Goal: Information Seeking & Learning: Learn about a topic

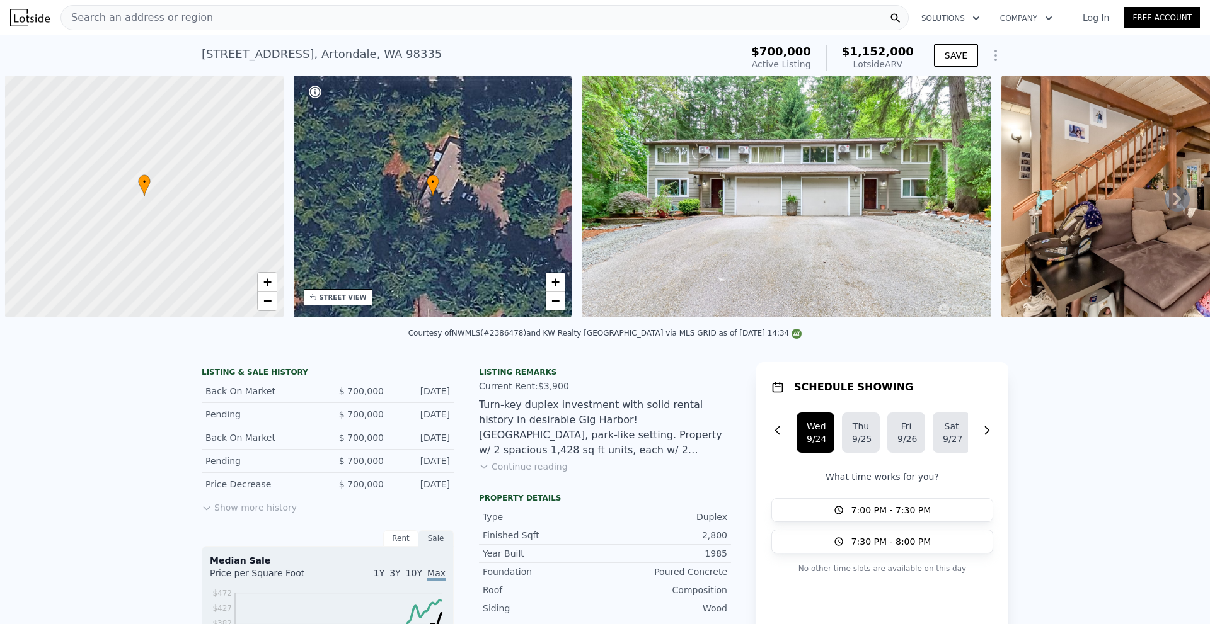
scroll to position [0, 5]
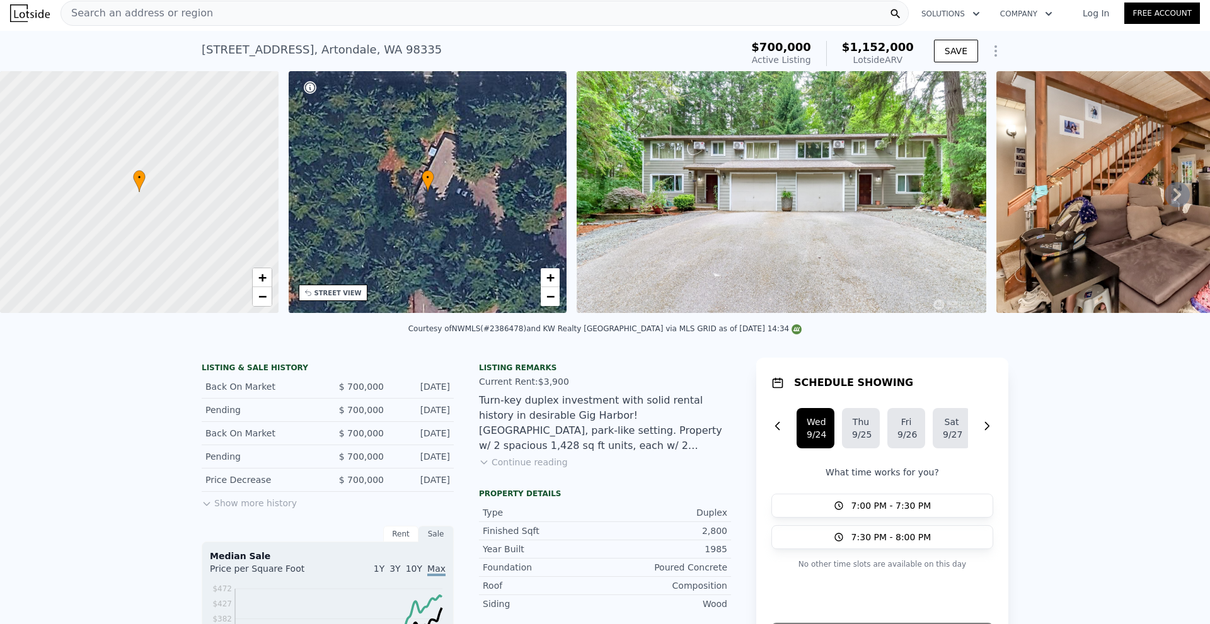
click at [974, 16] on icon "button" at bounding box center [976, 13] width 13 height 15
click at [744, 20] on div "Search an address or region" at bounding box center [484, 13] width 848 height 25
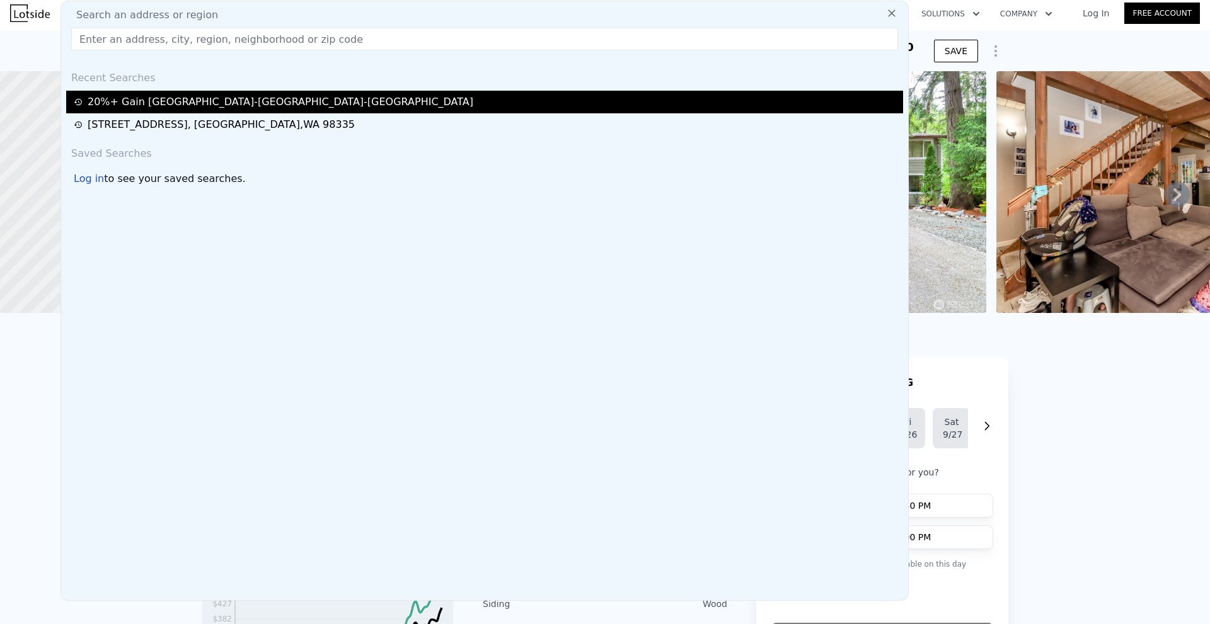
click at [194, 103] on div "20%+ Gain Seattle-tacoma-bellevue" at bounding box center [486, 101] width 825 height 15
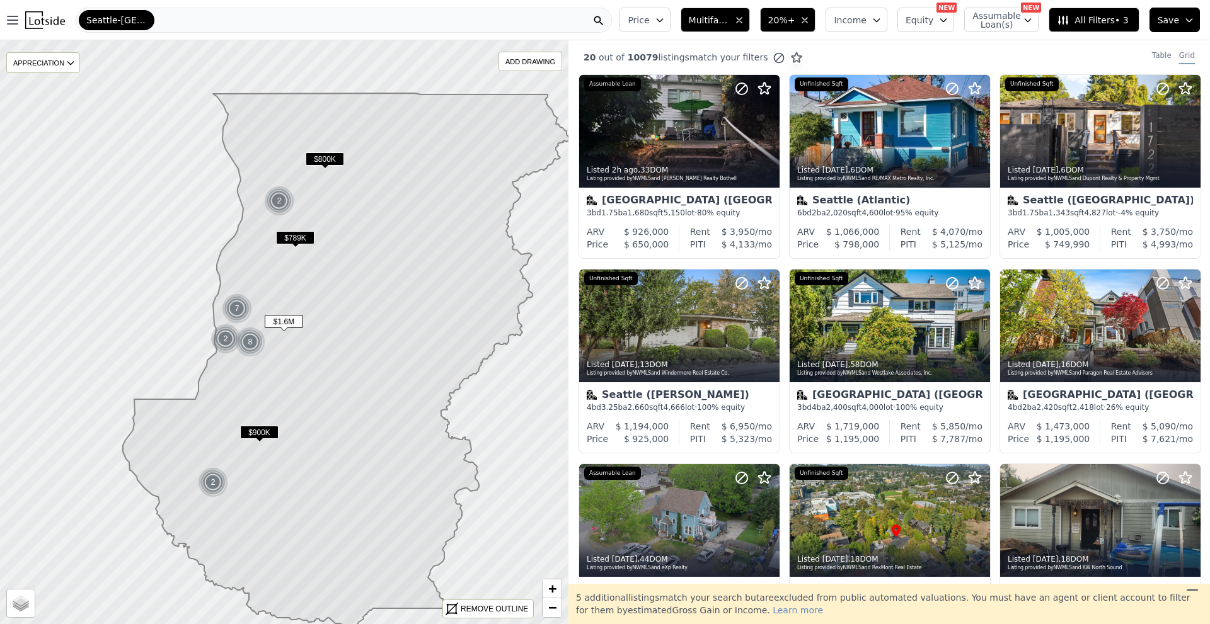
click at [1087, 20] on span "All Filters • 3" at bounding box center [1091, 20] width 71 height 13
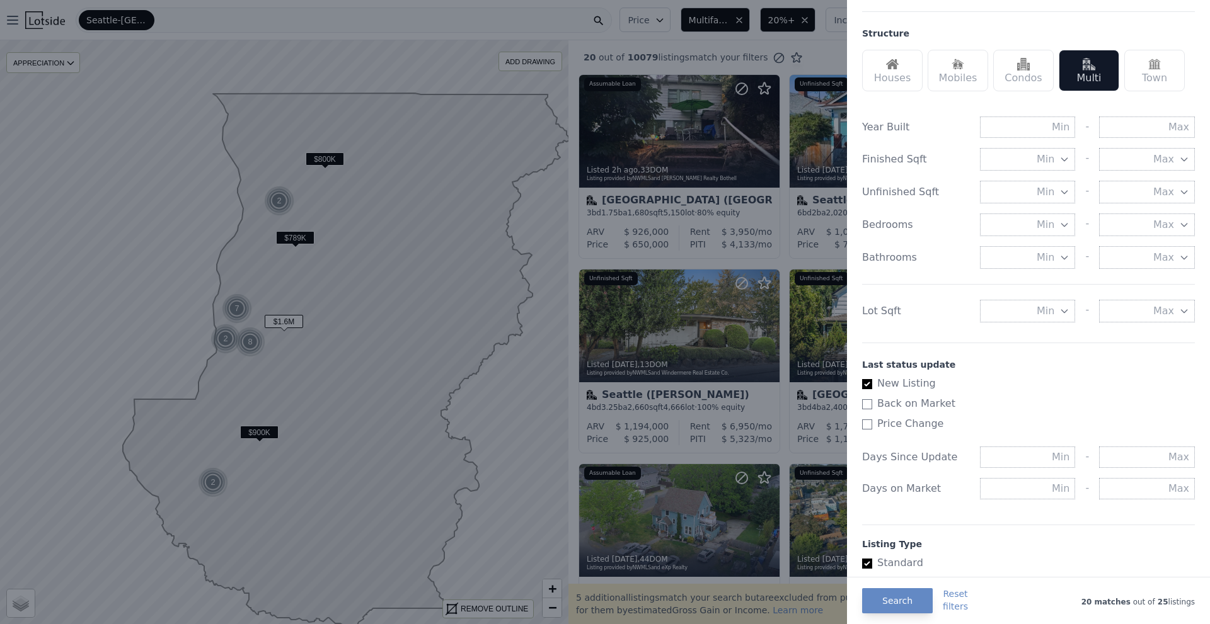
scroll to position [441, 0]
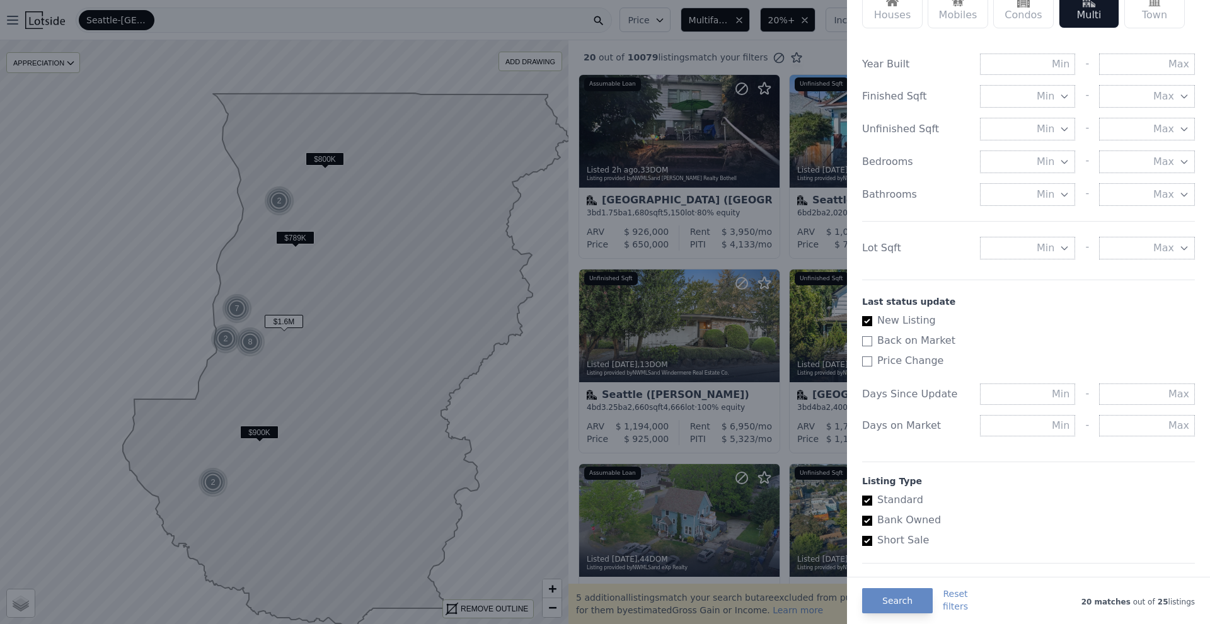
click at [868, 363] on input "Price Change" at bounding box center [867, 362] width 10 height 10
checkbox input "true"
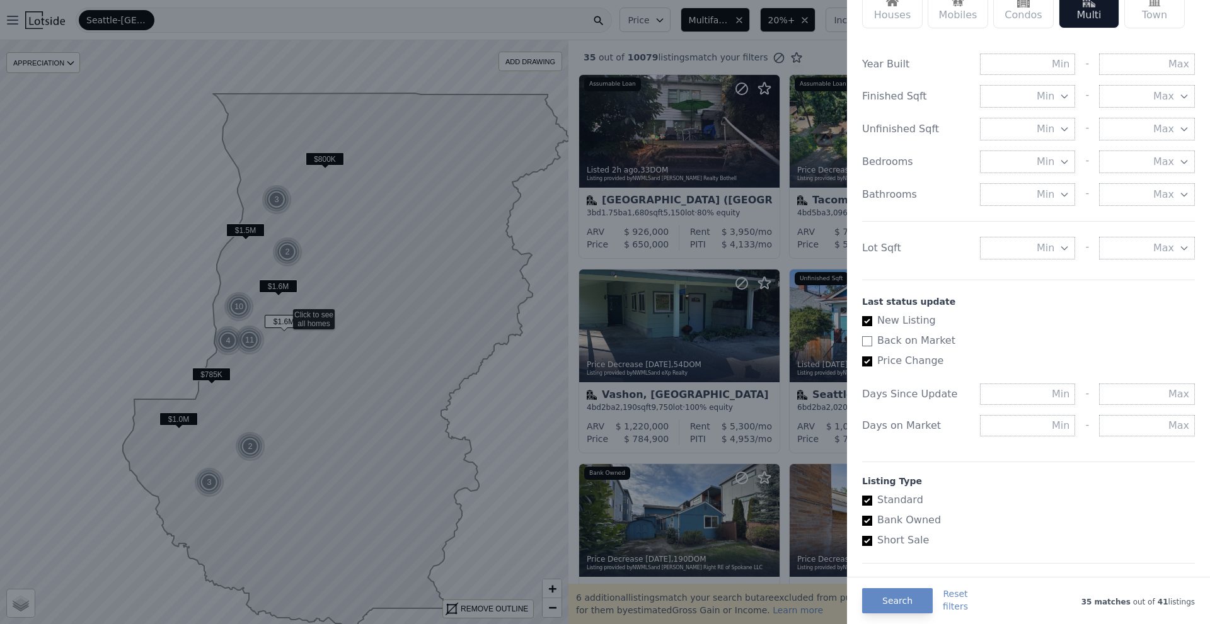
click at [865, 321] on input "New Listing" at bounding box center [867, 321] width 10 height 10
checkbox input "false"
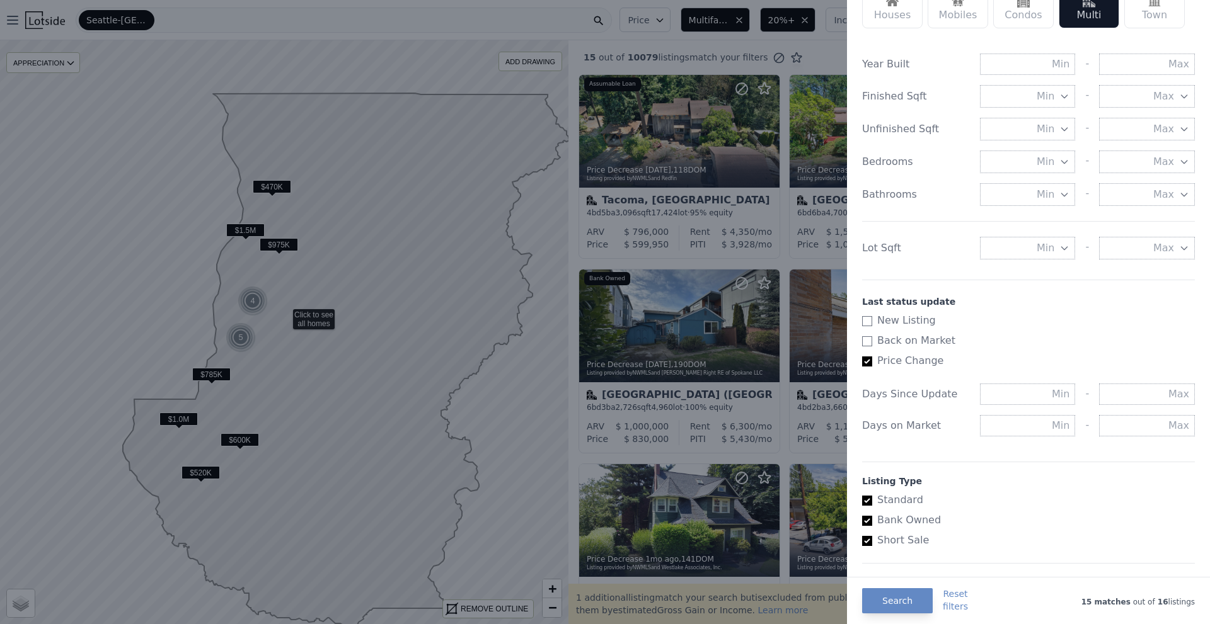
click at [434, 323] on div at bounding box center [605, 312] width 1210 height 624
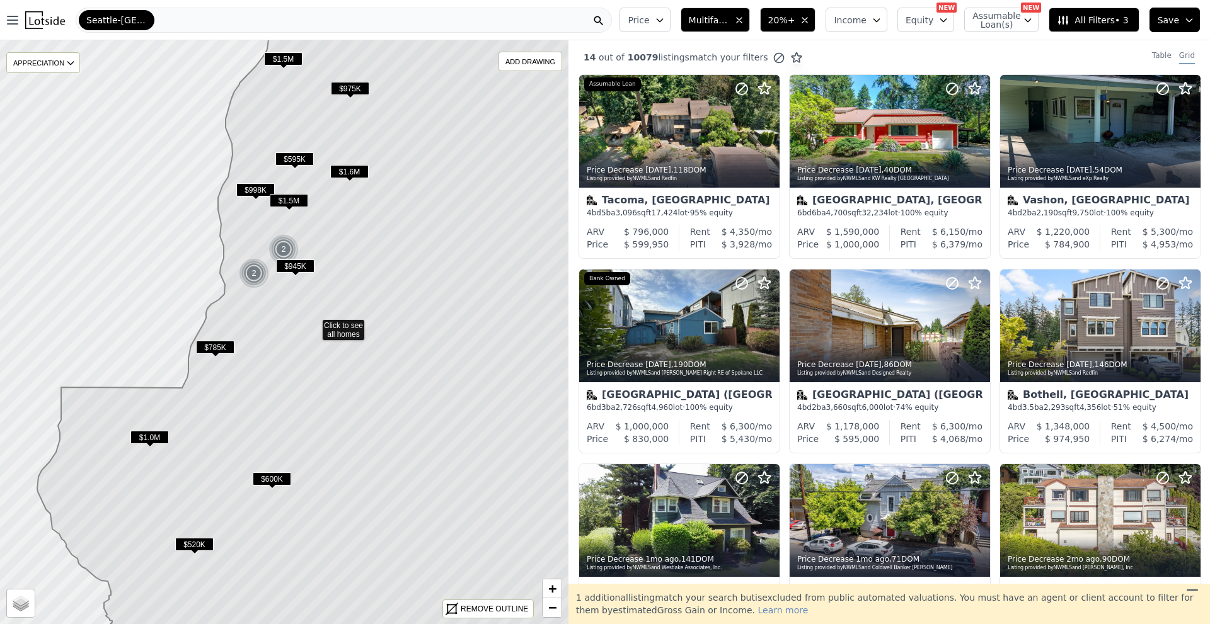
click at [283, 392] on icon at bounding box center [346, 333] width 619 height 703
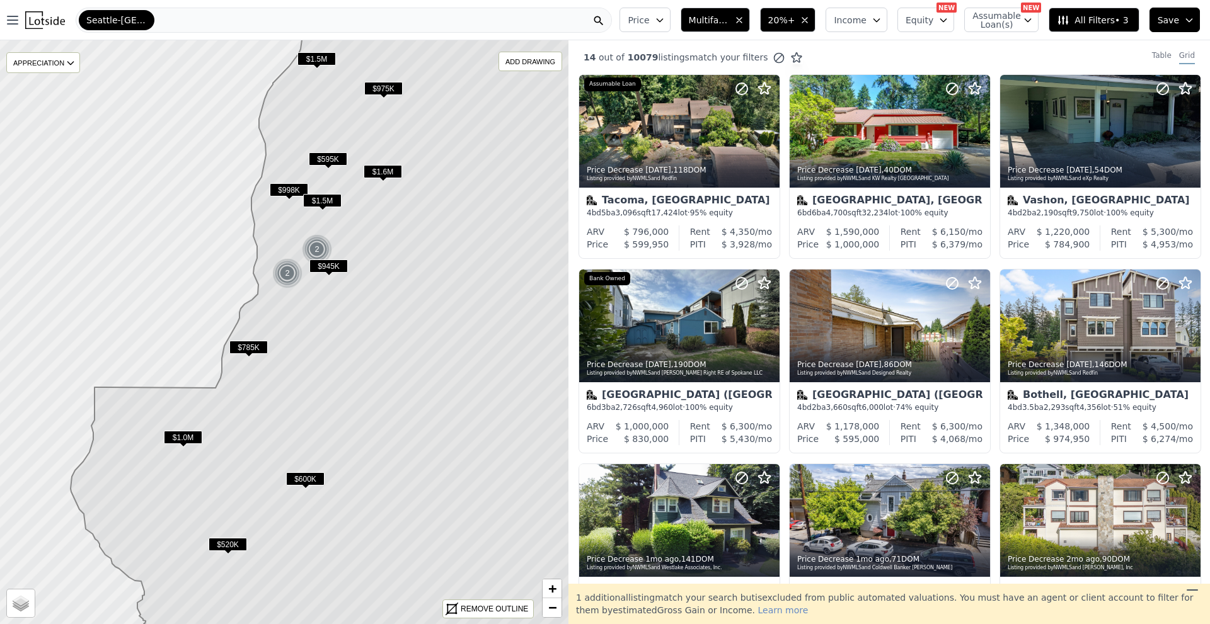
click at [231, 546] on span "$520K" at bounding box center [228, 544] width 38 height 13
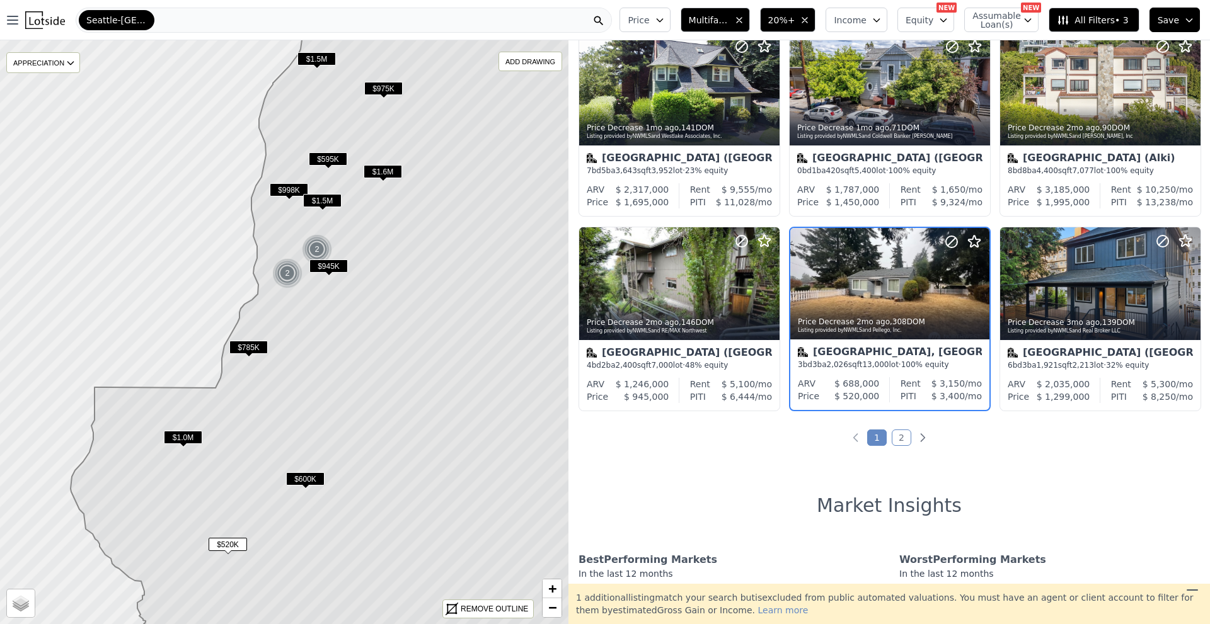
scroll to position [438, 0]
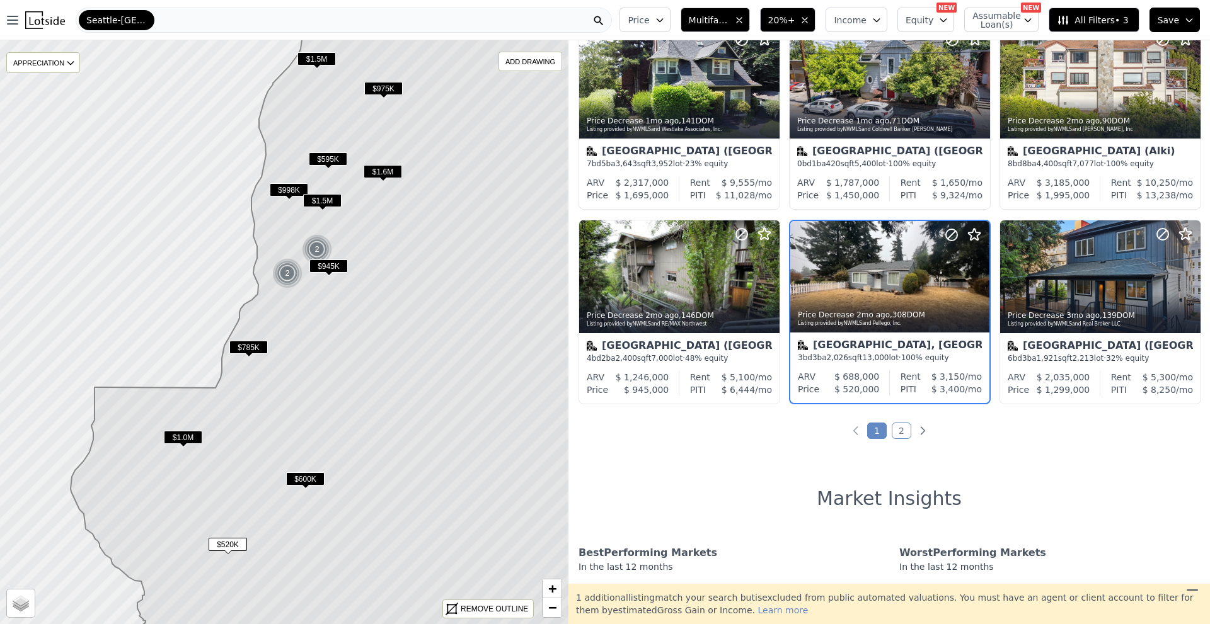
click at [249, 346] on span "$785K" at bounding box center [248, 347] width 38 height 13
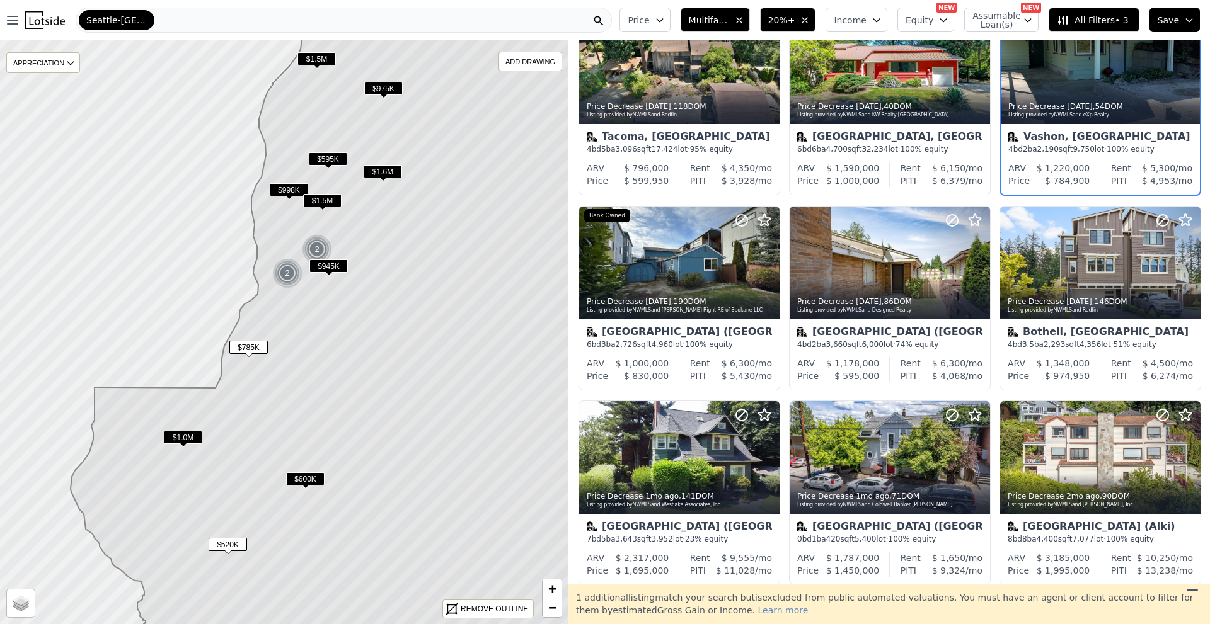
scroll to position [0, 0]
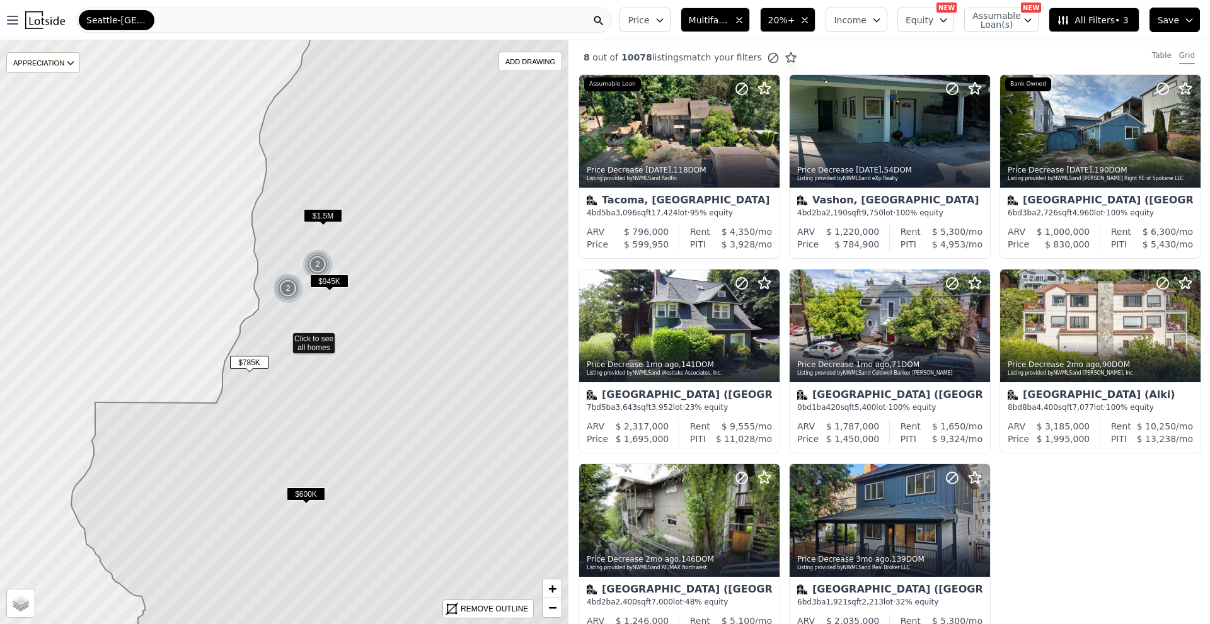
drag, startPoint x: 403, startPoint y: 241, endPoint x: 404, endPoint y: 298, distance: 57.3
click at [404, 294] on icon at bounding box center [348, 346] width 555 height 703
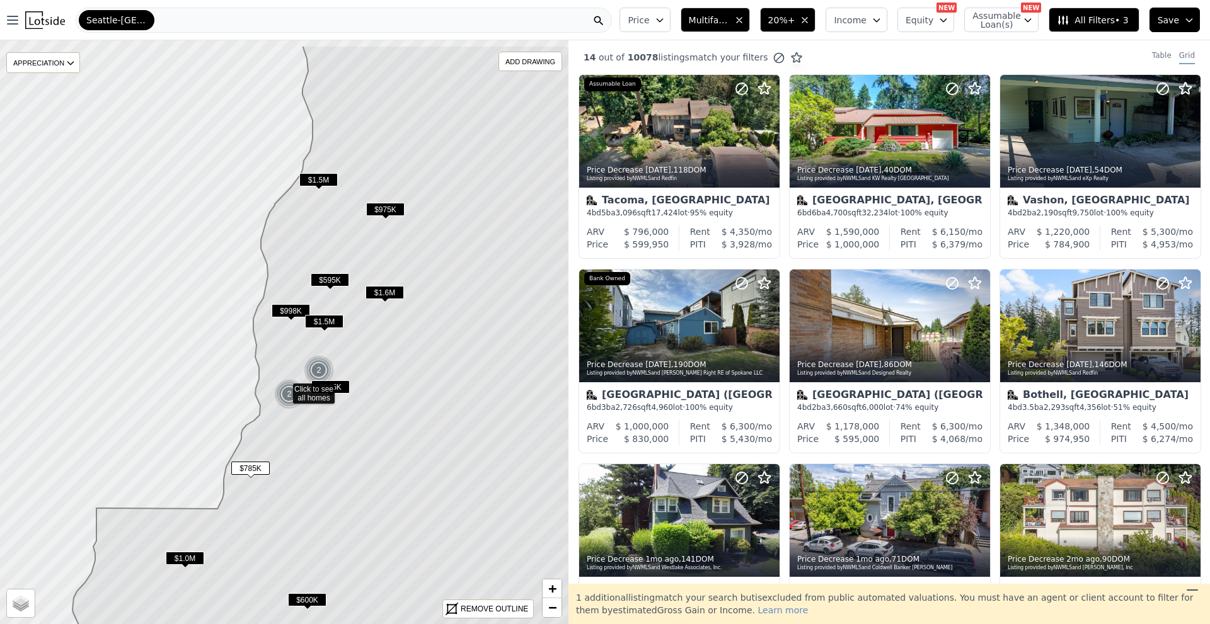
drag, startPoint x: 411, startPoint y: 329, endPoint x: 400, endPoint y: 409, distance: 80.8
click at [408, 356] on icon at bounding box center [349, 396] width 554 height 703
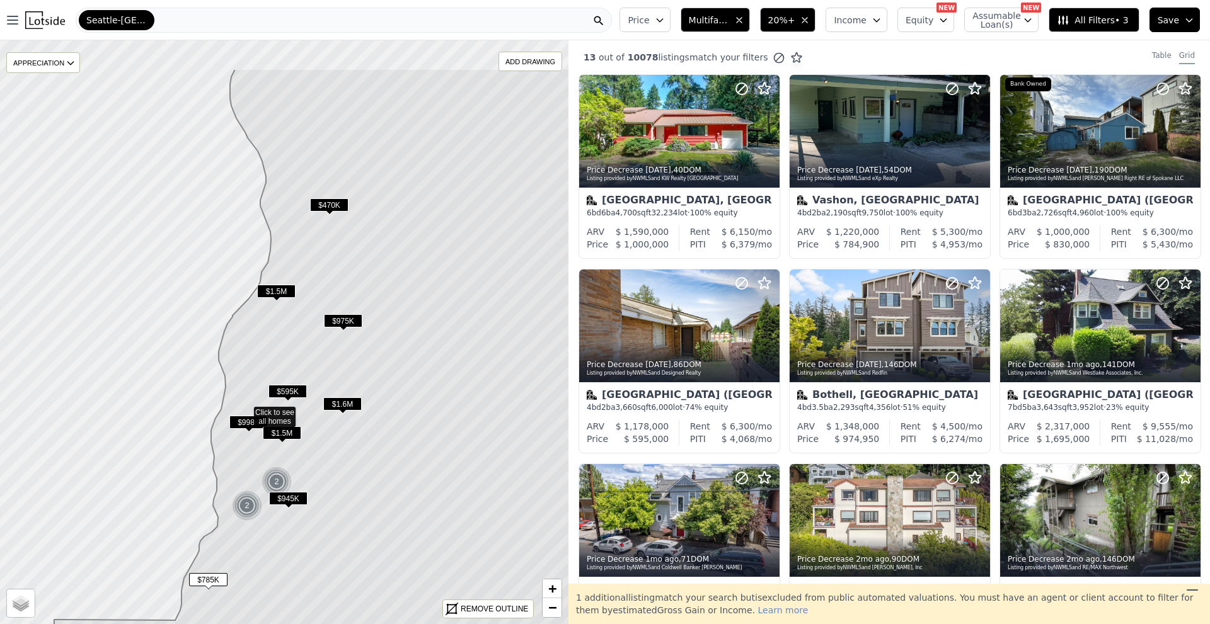
click at [387, 517] on icon at bounding box center [308, 420] width 557 height 703
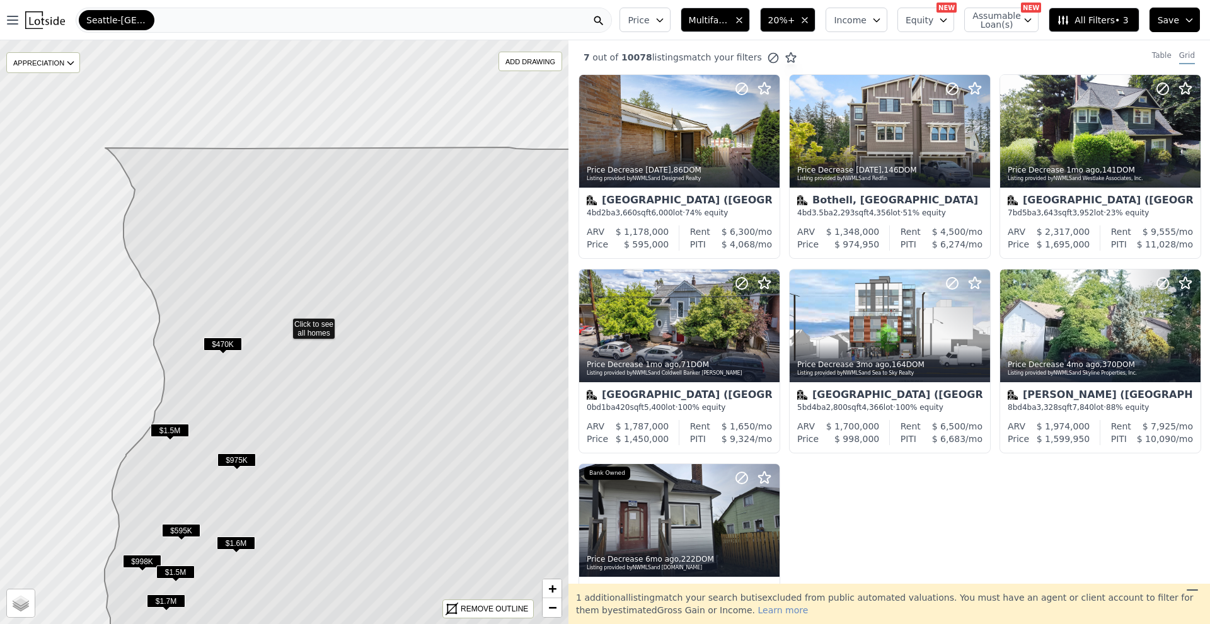
click at [226, 343] on span "$470K" at bounding box center [222, 344] width 38 height 13
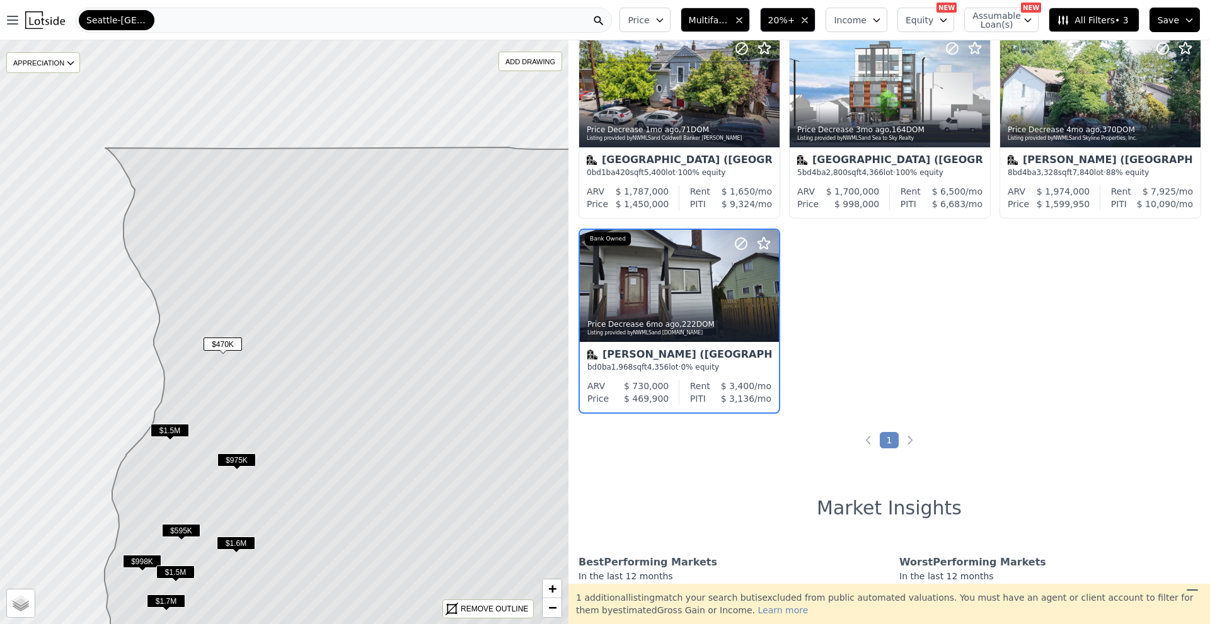
scroll to position [244, 0]
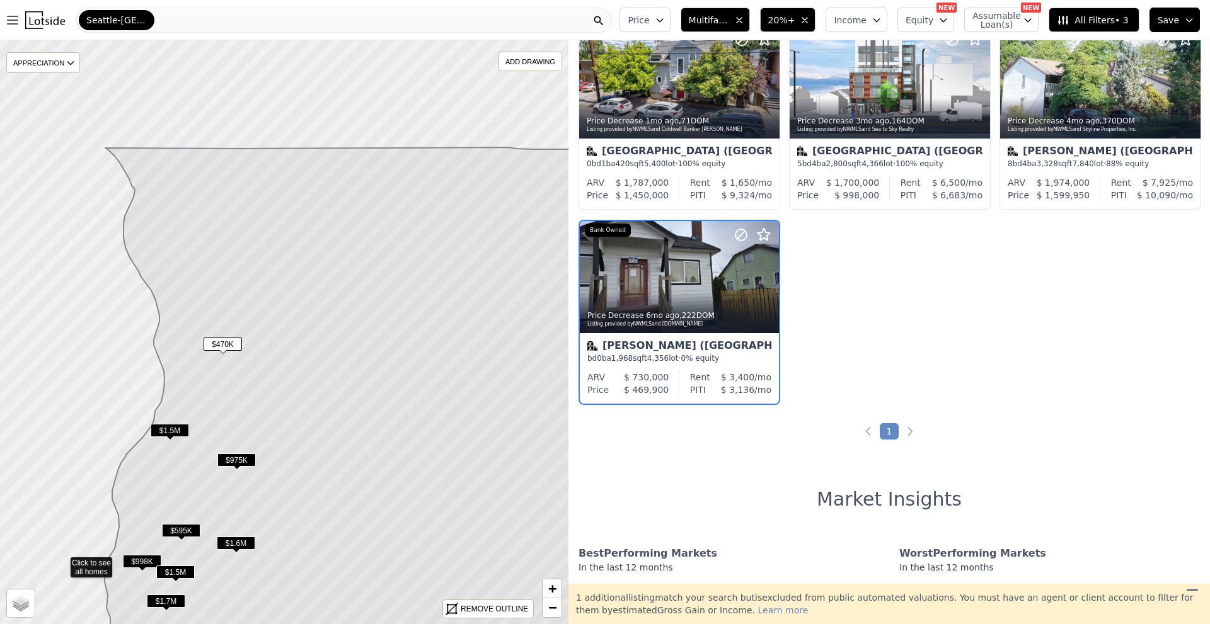
drag, startPoint x: 184, startPoint y: 390, endPoint x: 190, endPoint y: 367, distance: 24.1
click at [189, 367] on icon at bounding box center [283, 332] width 685 height 704
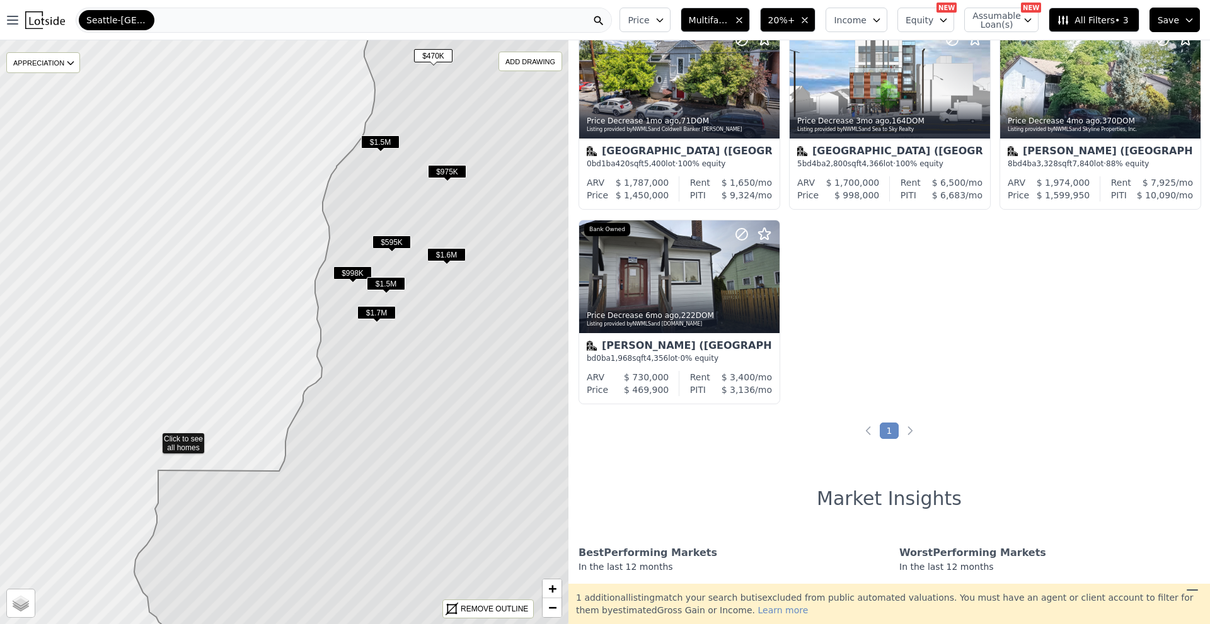
scroll to position [438, 0]
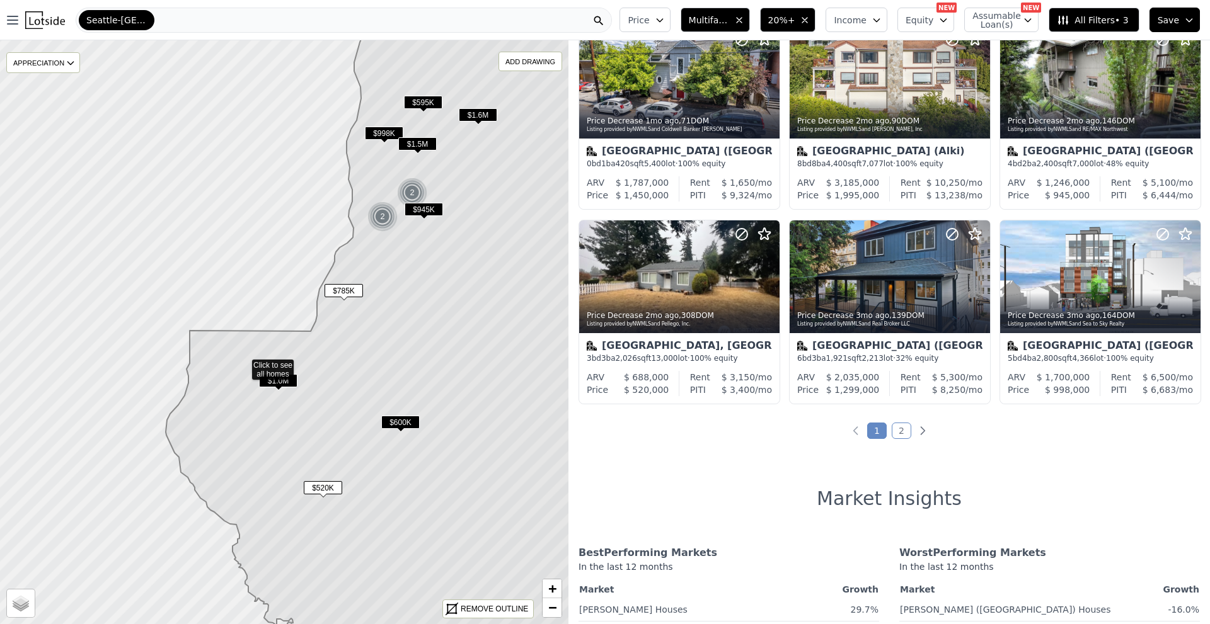
drag, startPoint x: 285, startPoint y: 402, endPoint x: 268, endPoint y: 415, distance: 20.7
click at [270, 413] on icon at bounding box center [376, 372] width 420 height 703
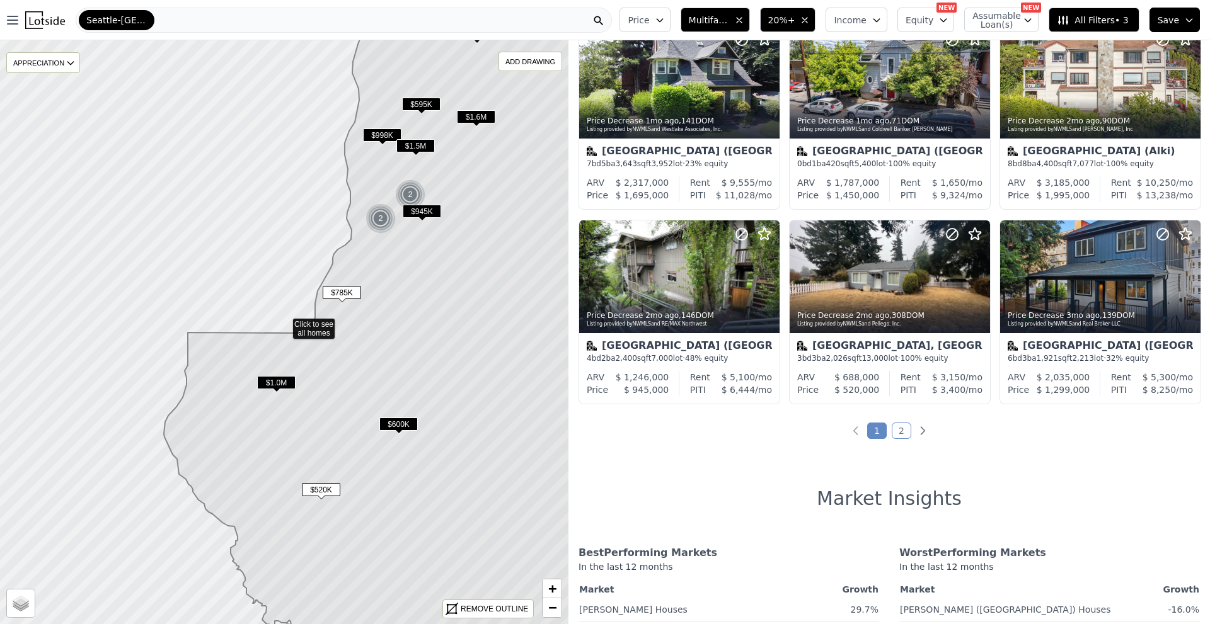
click at [279, 384] on span "$1.0M" at bounding box center [276, 382] width 38 height 13
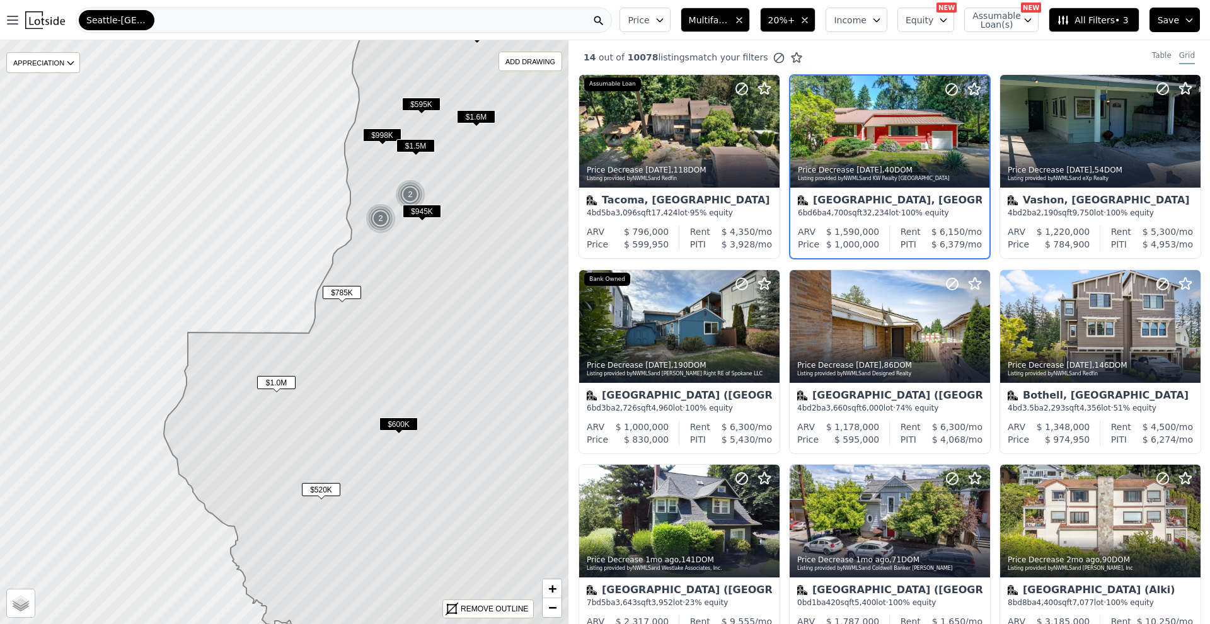
click at [1100, 23] on span "All Filters • 3" at bounding box center [1091, 20] width 71 height 13
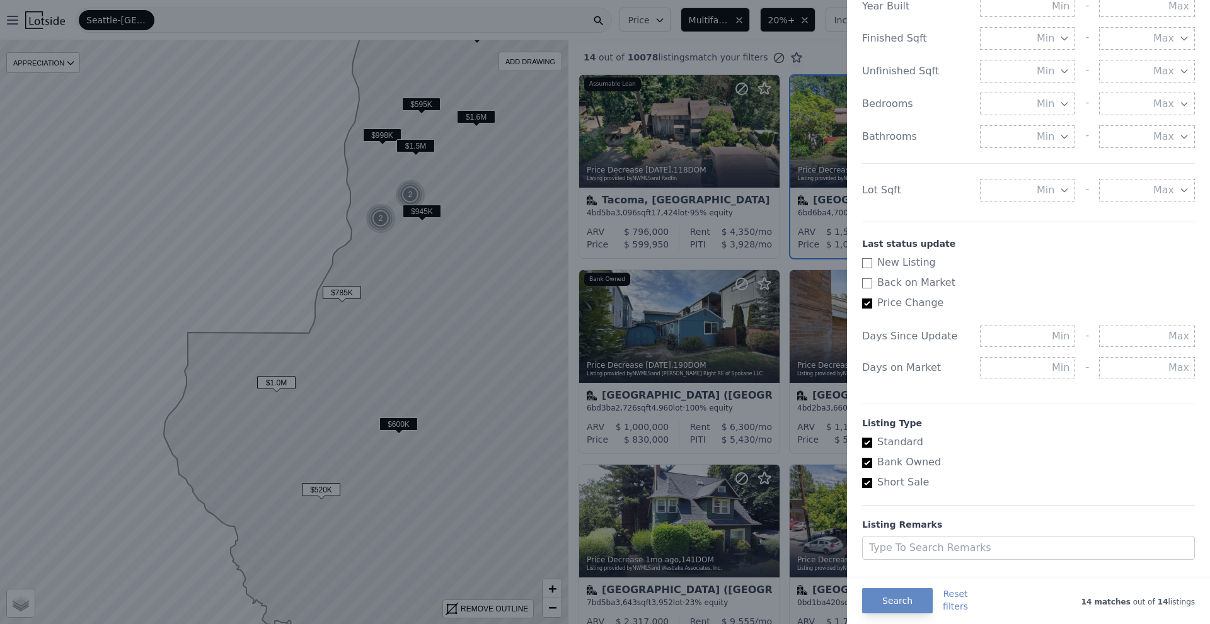
scroll to position [504, 0]
click at [873, 299] on label "Price Change" at bounding box center [1023, 297] width 323 height 15
click at [872, 299] on input "Price Change" at bounding box center [867, 299] width 10 height 10
checkbox input "false"
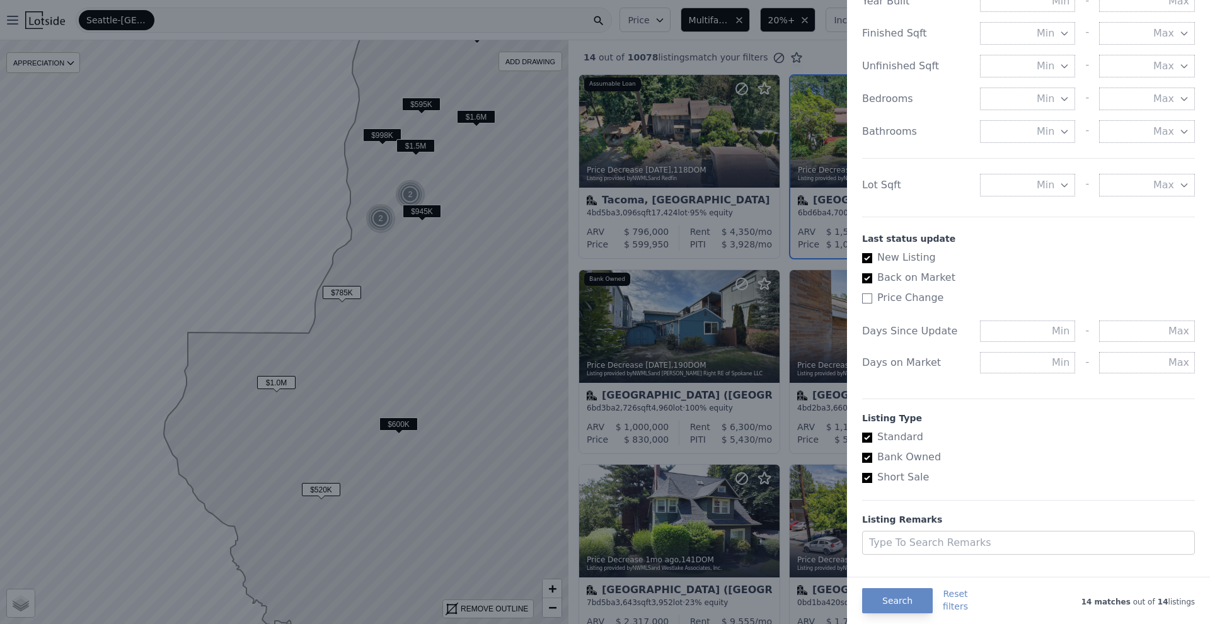
checkbox input "true"
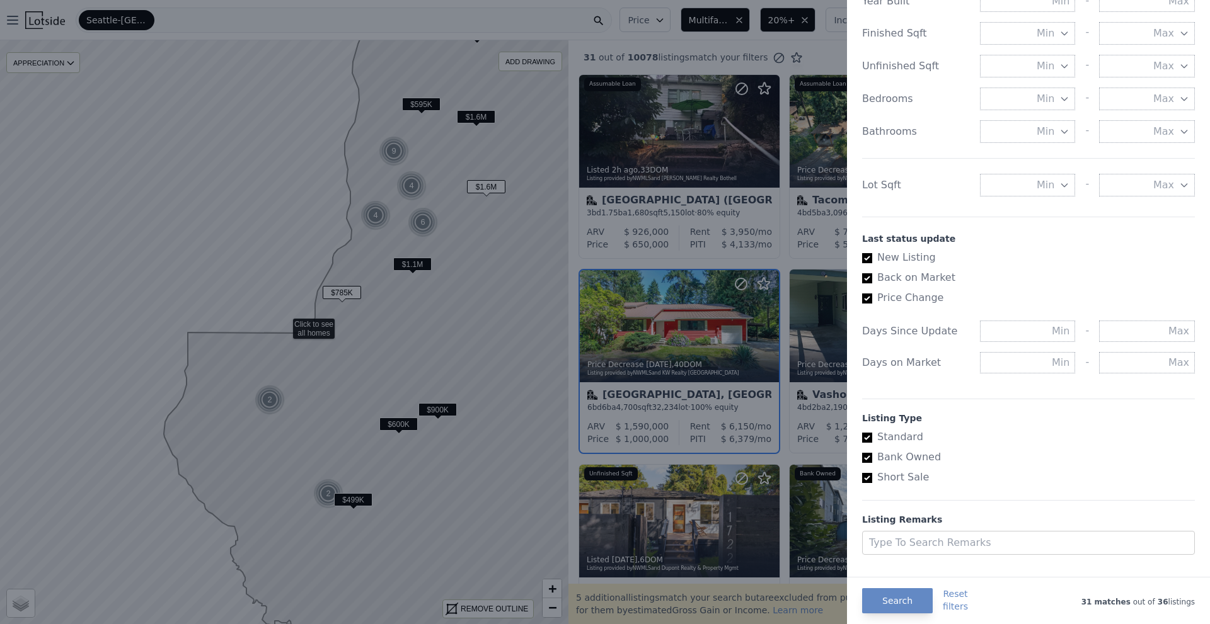
click at [867, 301] on input "Price Change" at bounding box center [867, 299] width 10 height 10
checkbox input "false"
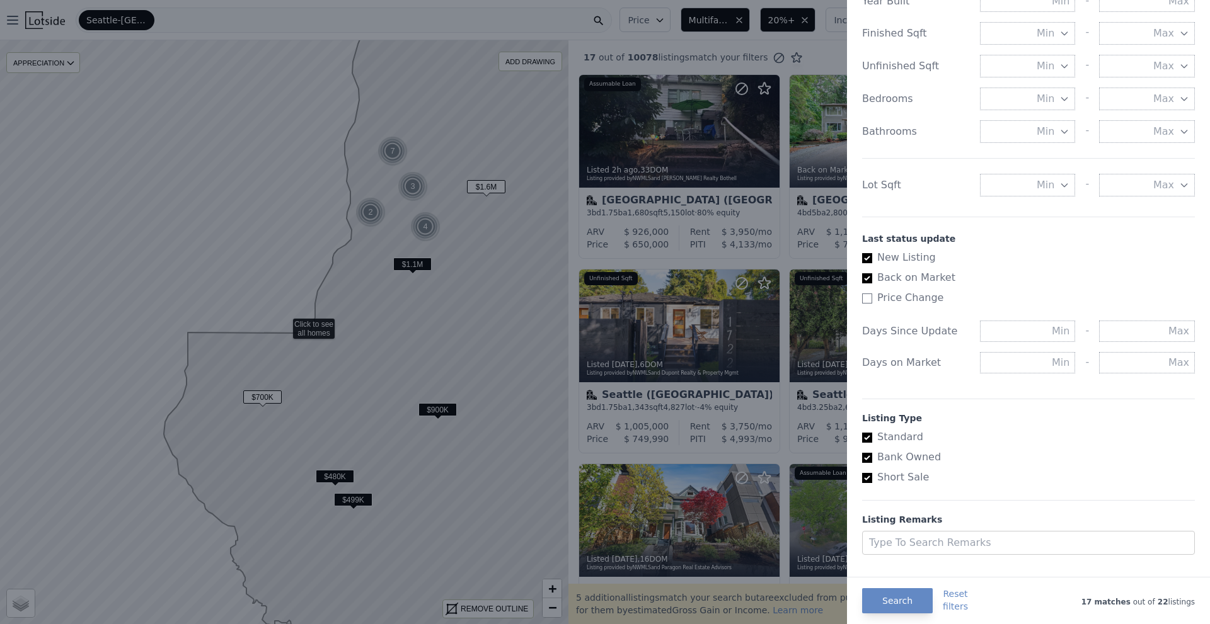
click at [866, 281] on input "Back on Market" at bounding box center [867, 278] width 10 height 10
checkbox input "false"
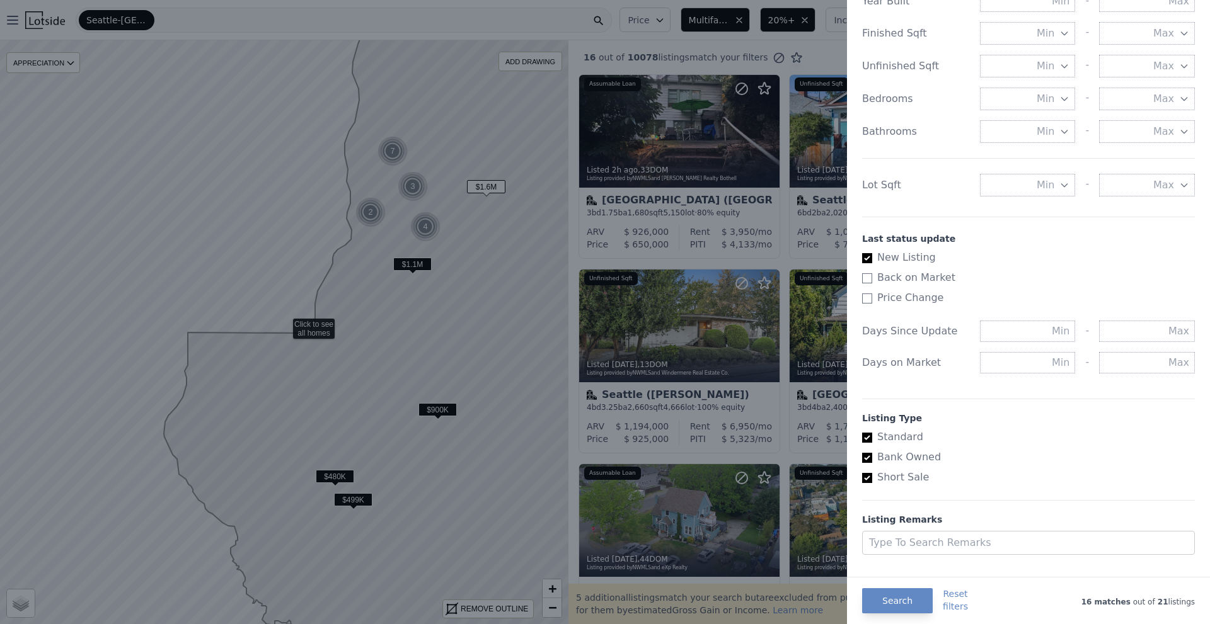
click at [244, 367] on div at bounding box center [605, 312] width 1210 height 624
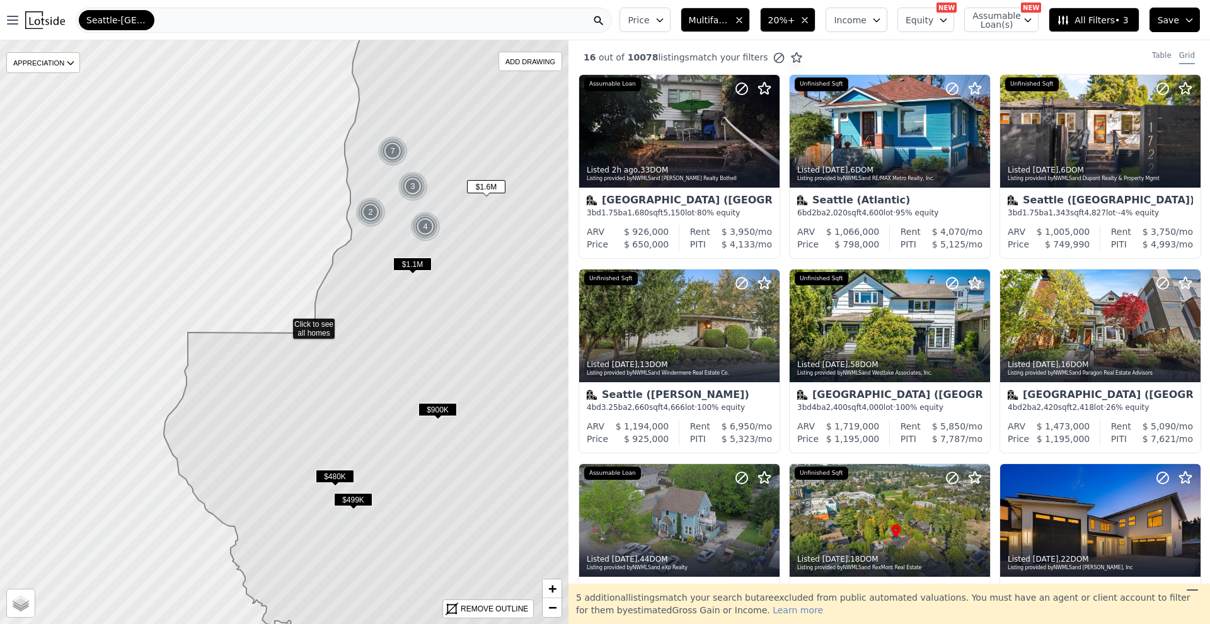
click at [339, 474] on span "$480K" at bounding box center [335, 476] width 38 height 13
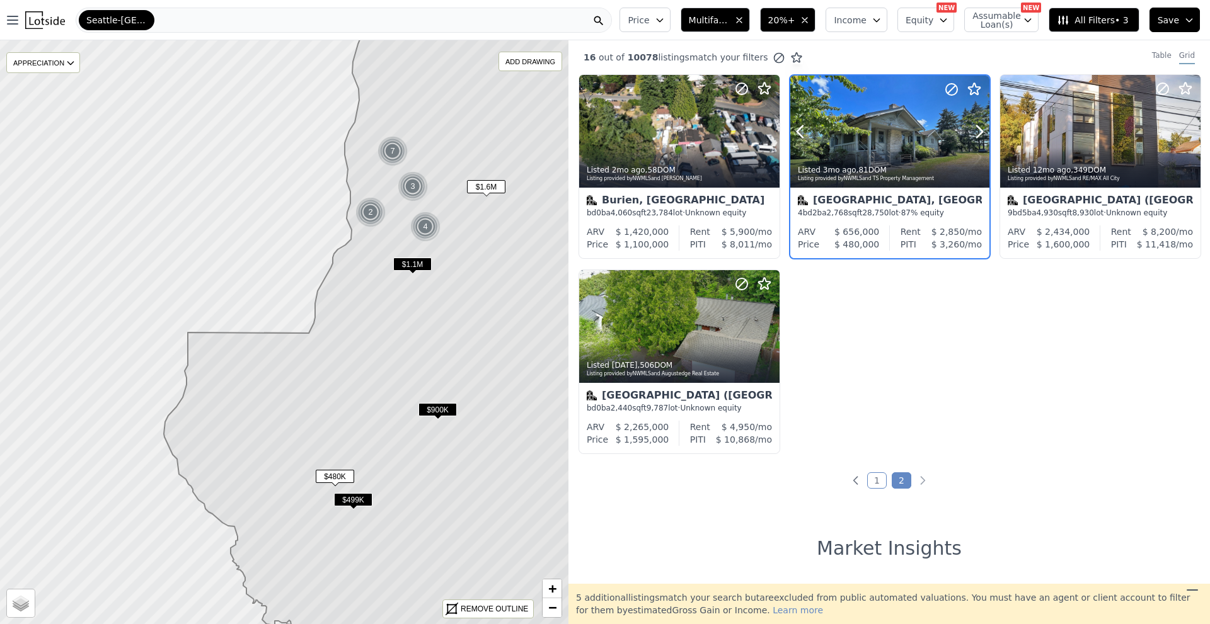
click at [895, 140] on div at bounding box center [889, 132] width 199 height 112
click at [357, 500] on span "$499K" at bounding box center [353, 499] width 38 height 13
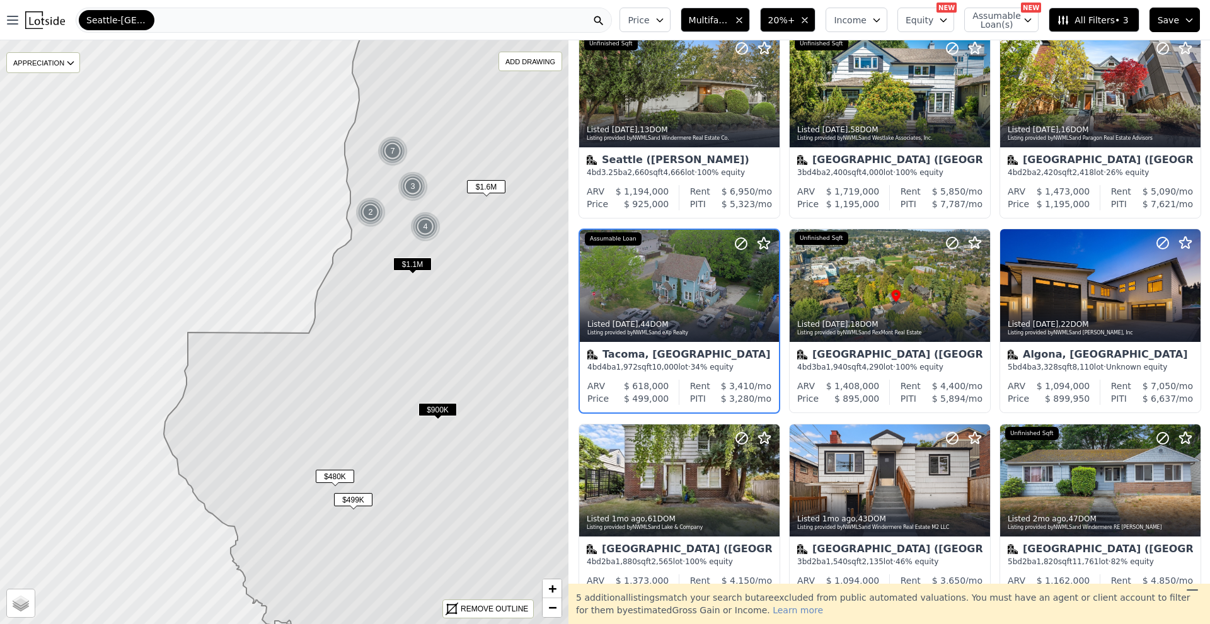
scroll to position [244, 0]
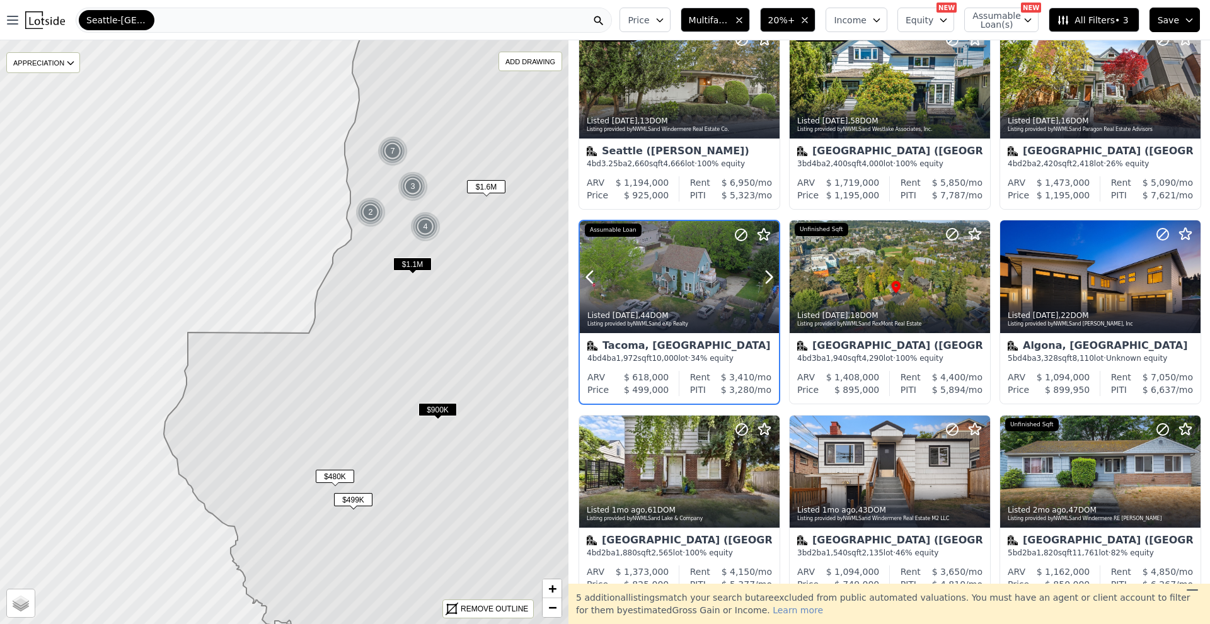
click at [680, 272] on div at bounding box center [679, 277] width 199 height 112
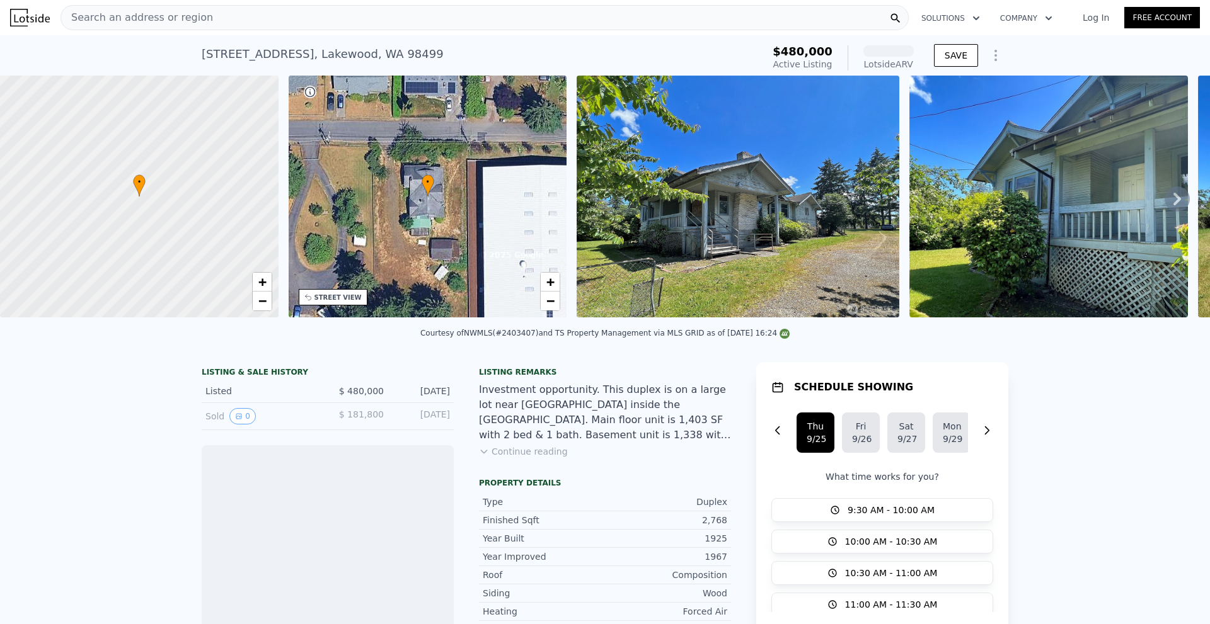
click at [798, 231] on img at bounding box center [737, 197] width 323 height 242
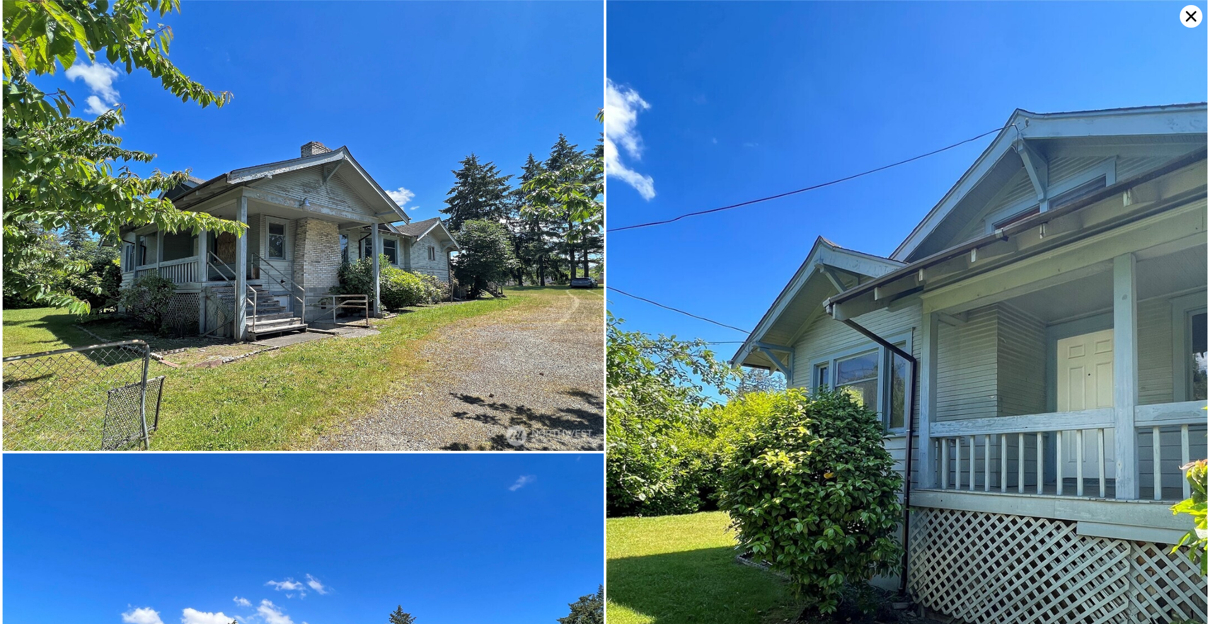
click at [422, 219] on img at bounding box center [303, 225] width 601 height 451
click at [1187, 21] on icon at bounding box center [1190, 16] width 23 height 23
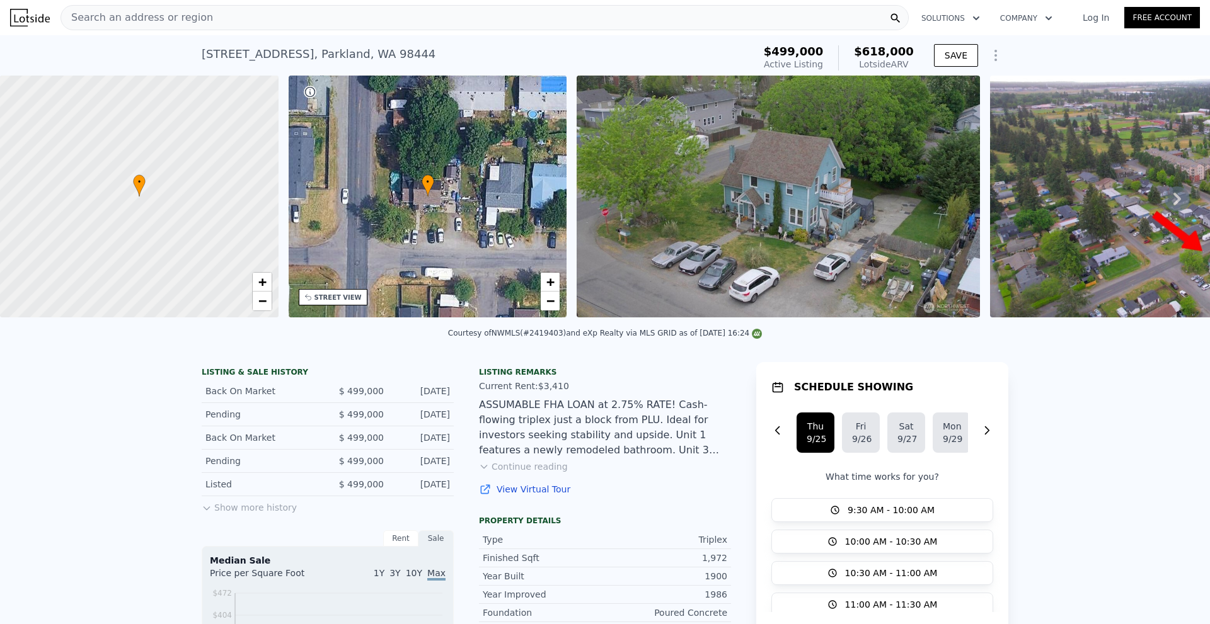
click at [786, 210] on img at bounding box center [777, 197] width 403 height 242
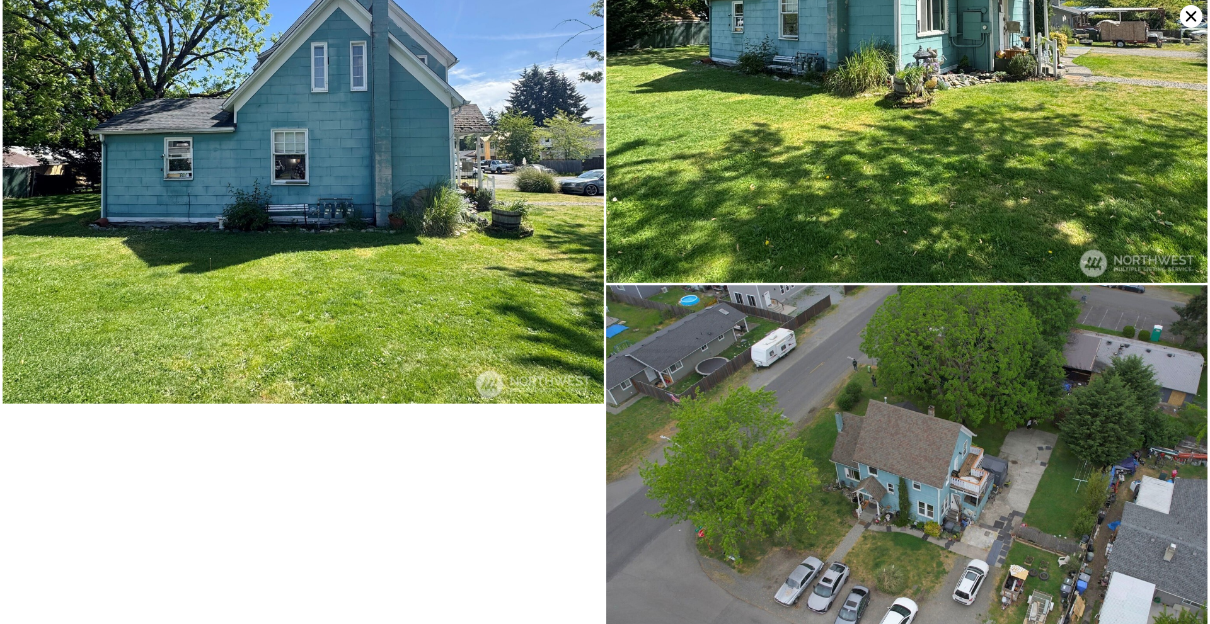
scroll to position [10053, 0]
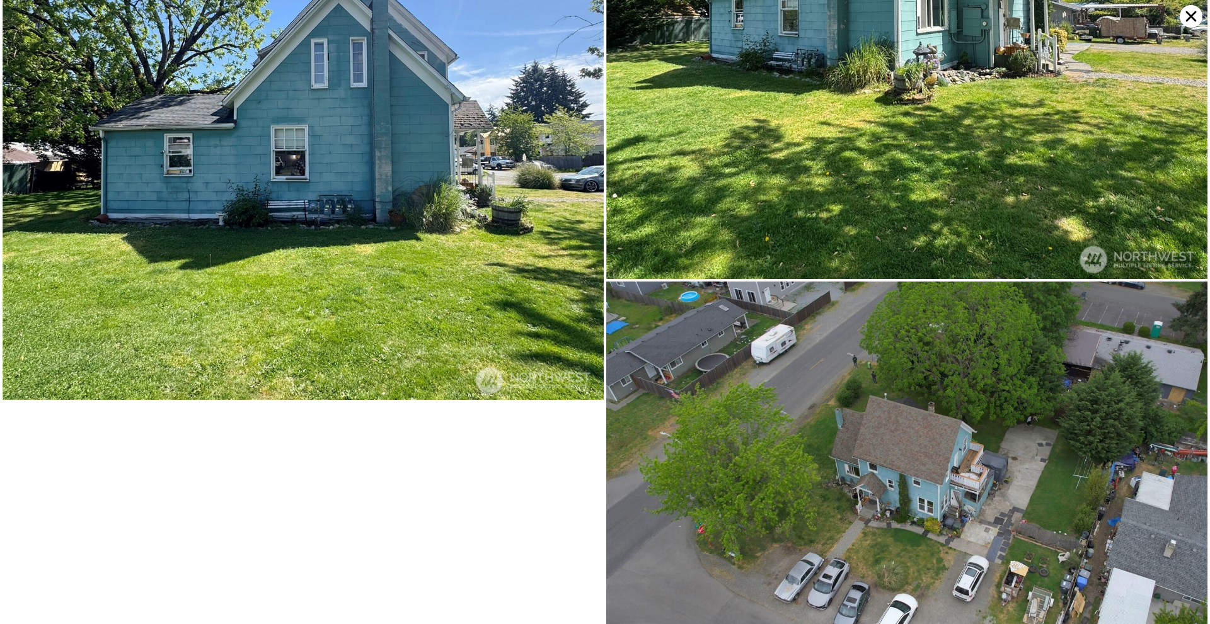
click at [1188, 17] on icon at bounding box center [1190, 16] width 23 height 23
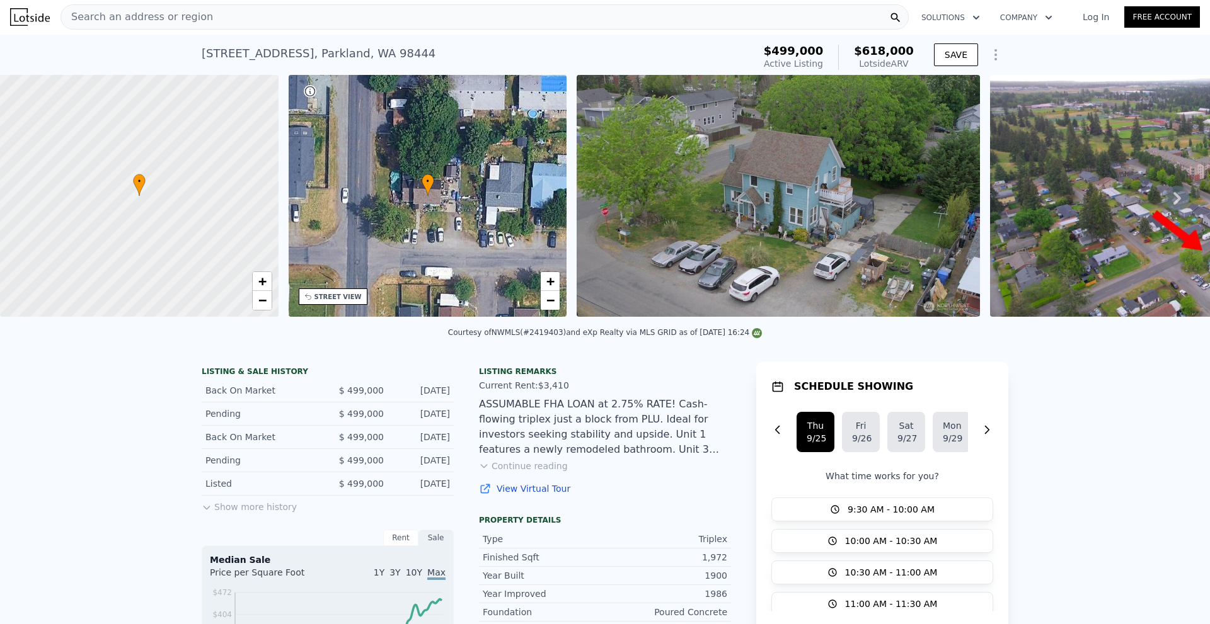
scroll to position [0, 0]
click at [496, 228] on div "• + −" at bounding box center [428, 197] width 278 height 242
click at [449, 205] on div "• + −" at bounding box center [428, 197] width 278 height 242
click at [440, 227] on div "• + −" at bounding box center [428, 197] width 278 height 242
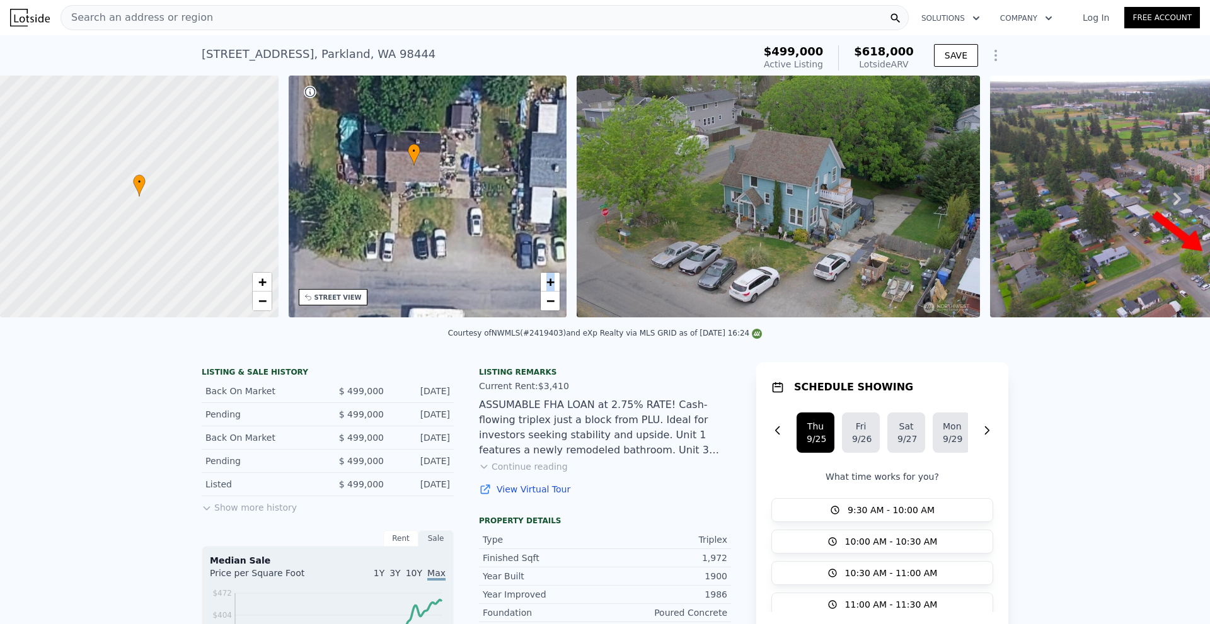
click at [440, 227] on div "• + −" at bounding box center [428, 197] width 278 height 242
click at [552, 307] on span "−" at bounding box center [550, 301] width 8 height 16
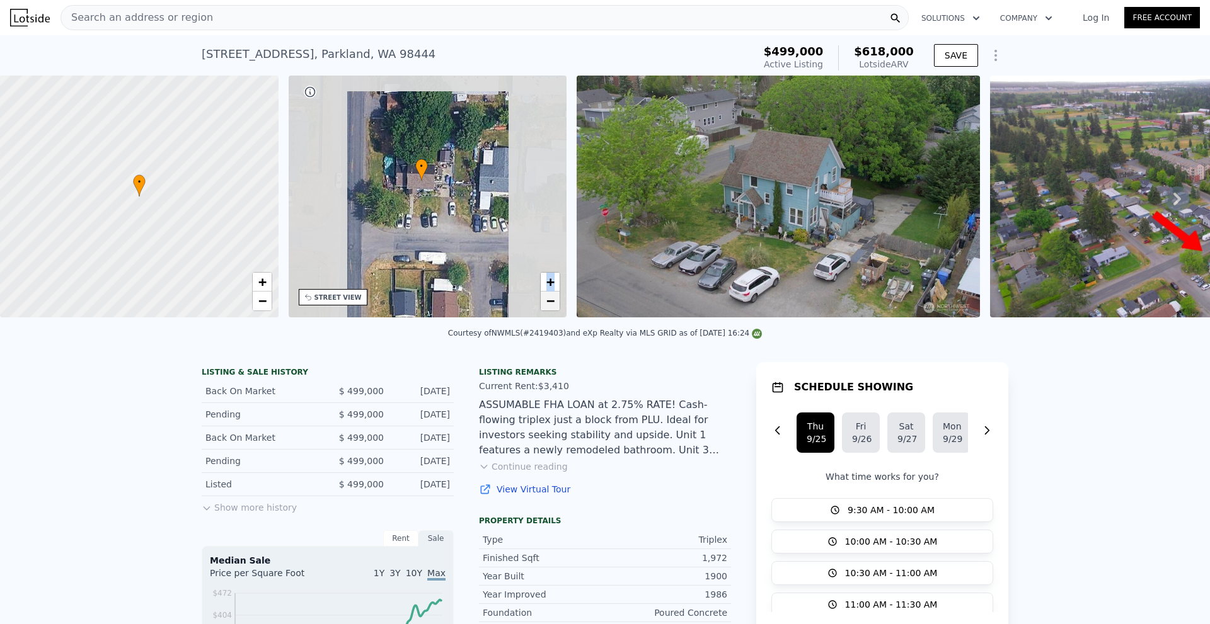
click at [552, 307] on span "−" at bounding box center [550, 301] width 8 height 16
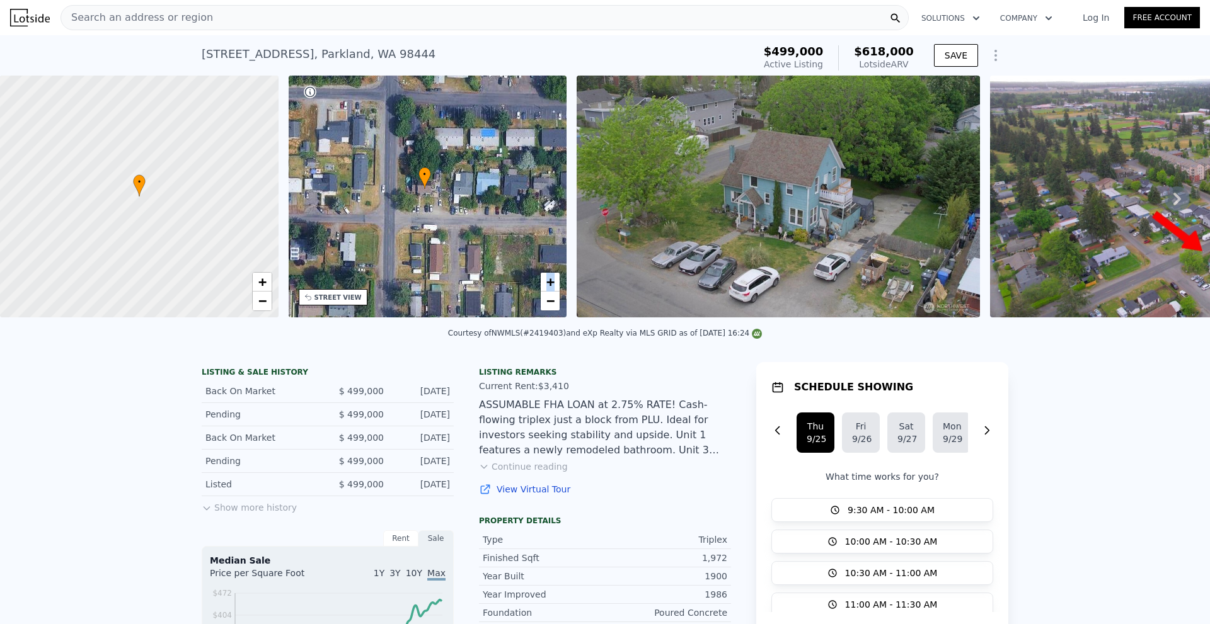
click at [1156, 219] on img at bounding box center [1206, 197] width 432 height 242
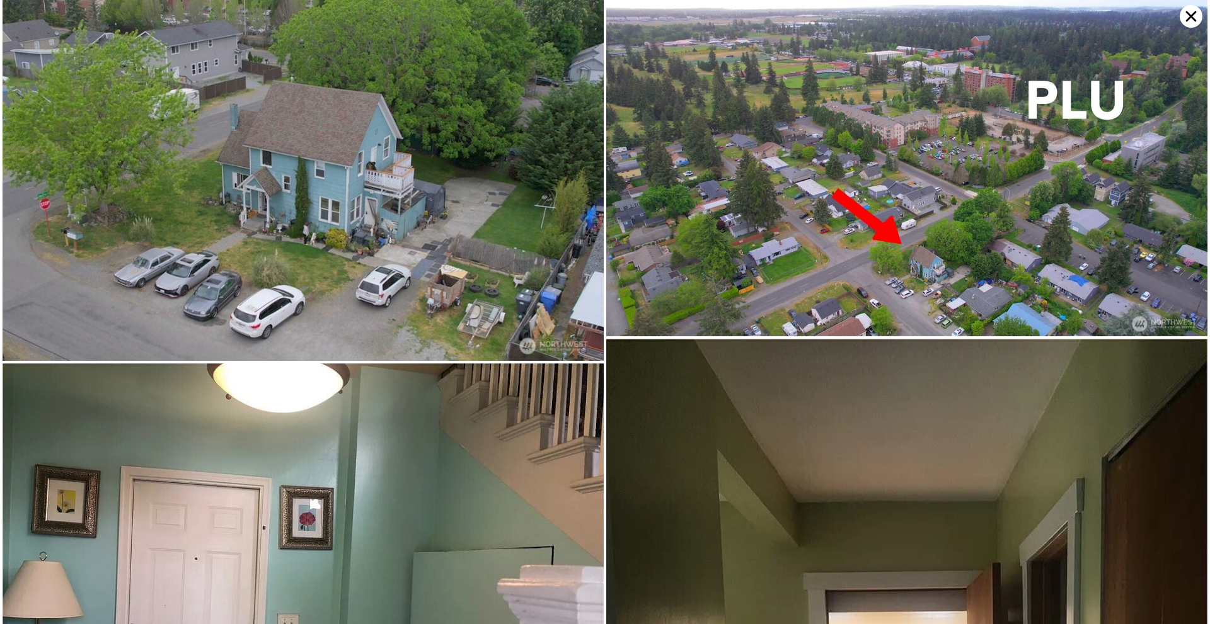
click at [1186, 16] on icon at bounding box center [1190, 16] width 23 height 23
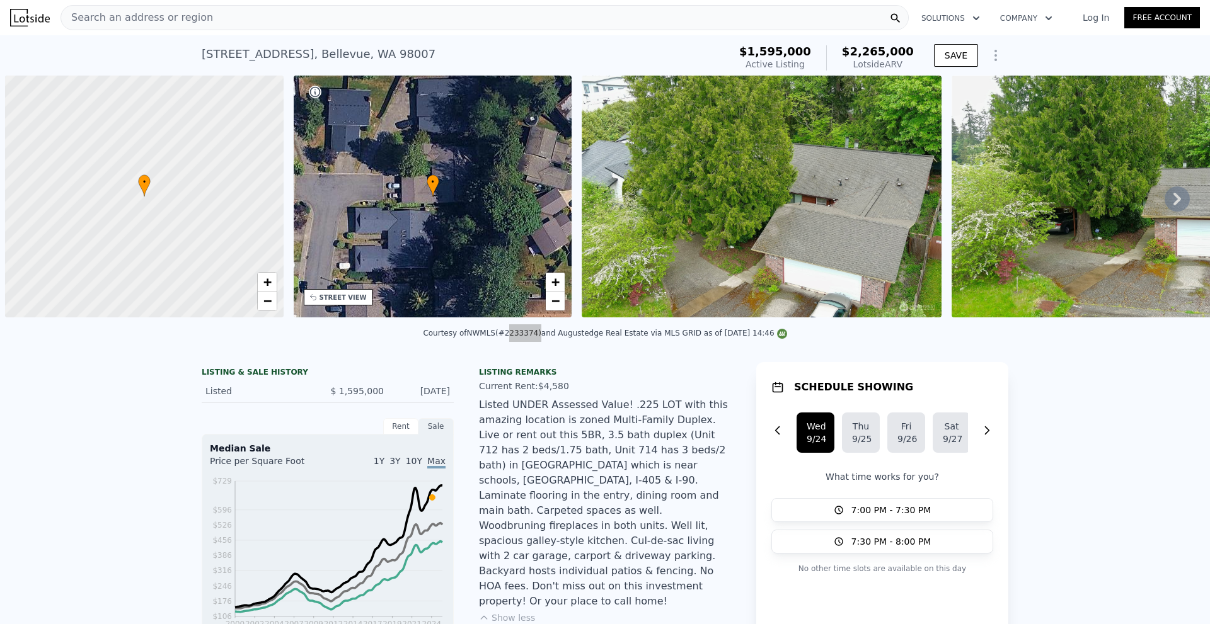
scroll to position [0, 5]
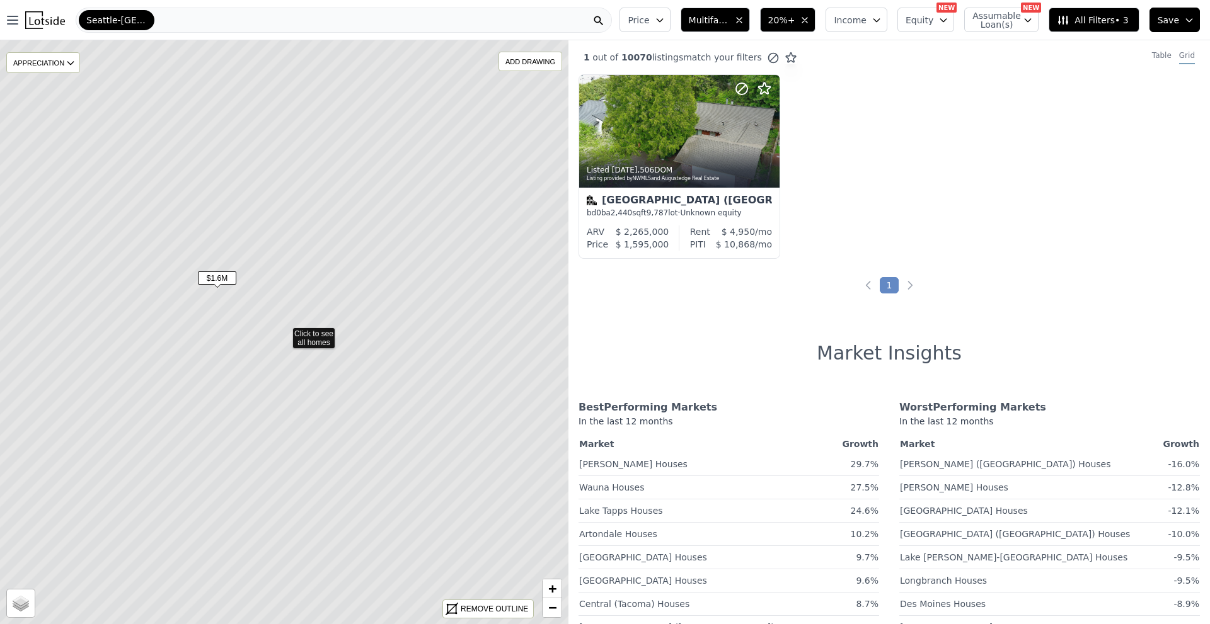
click at [97, 20] on span "Seattle-[GEOGRAPHIC_DATA]-[GEOGRAPHIC_DATA]" at bounding box center [116, 20] width 60 height 13
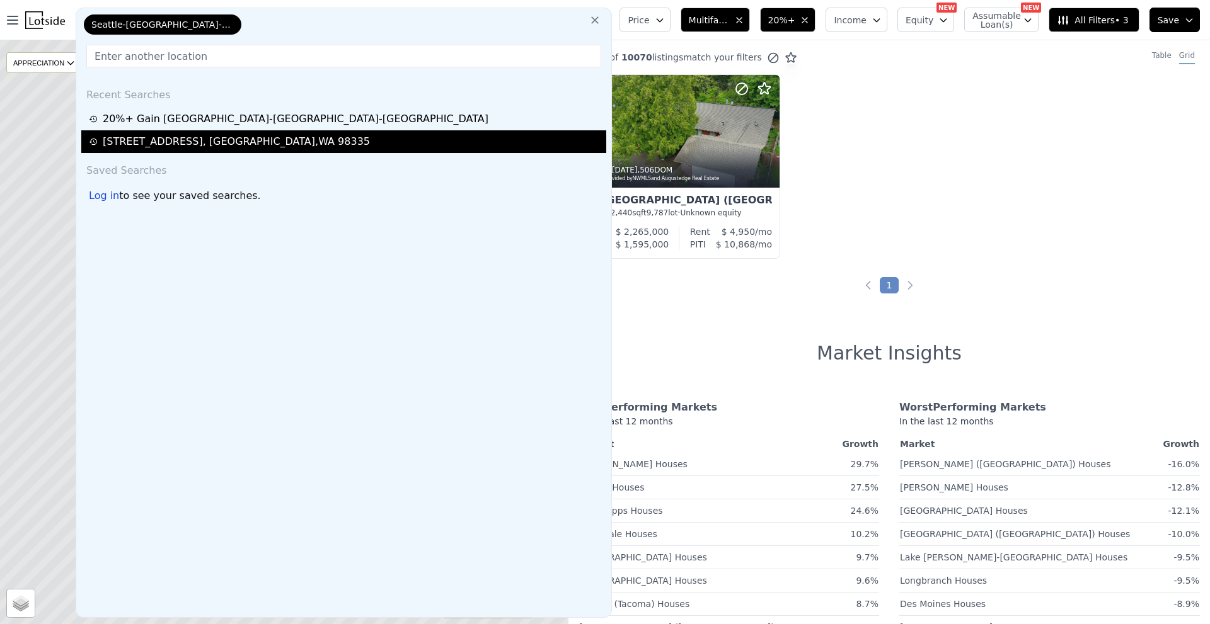
click at [156, 142] on div "[STREET_ADDRESS]" at bounding box center [236, 141] width 267 height 15
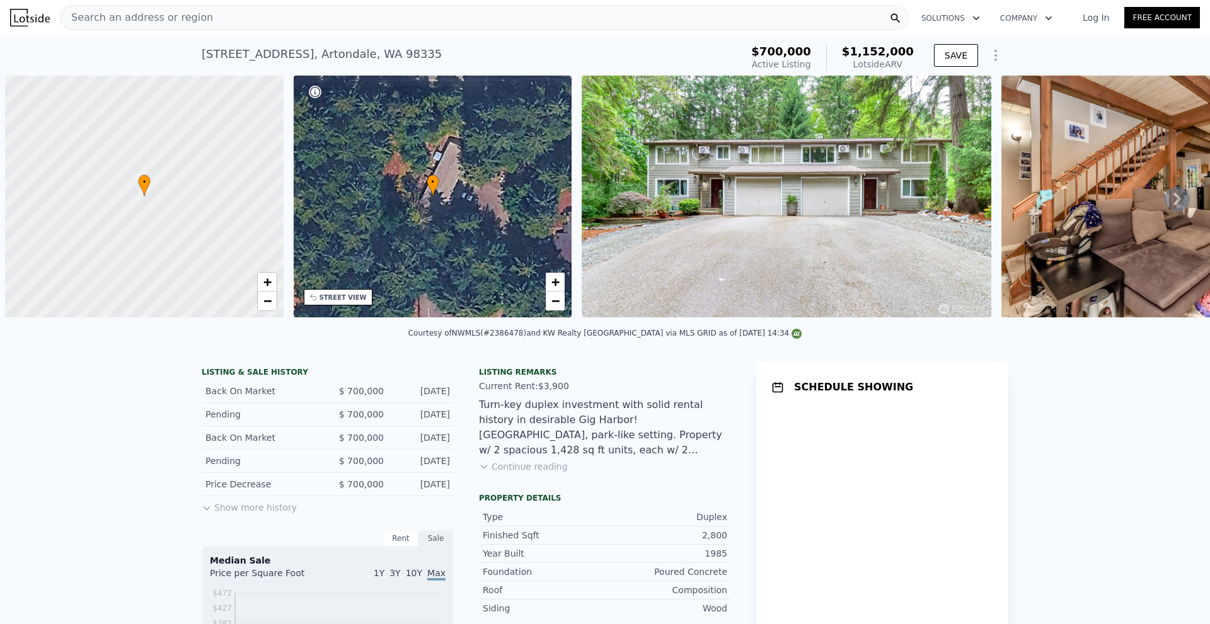
scroll to position [0, 5]
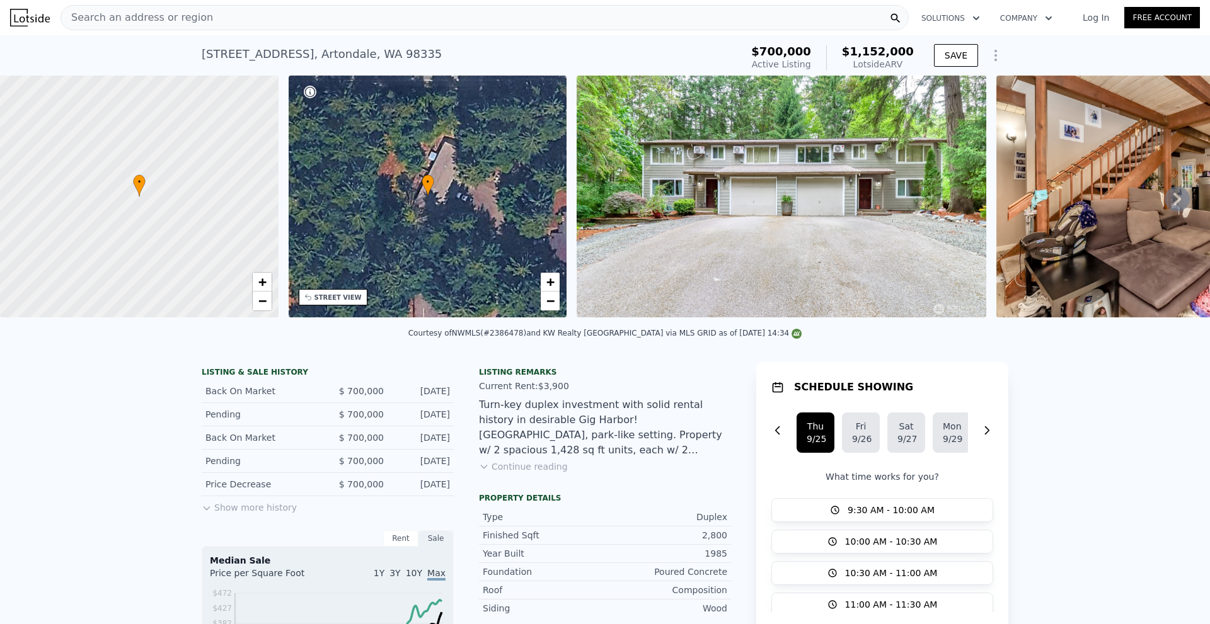
click at [163, 17] on span "Search an address or region" at bounding box center [137, 17] width 152 height 15
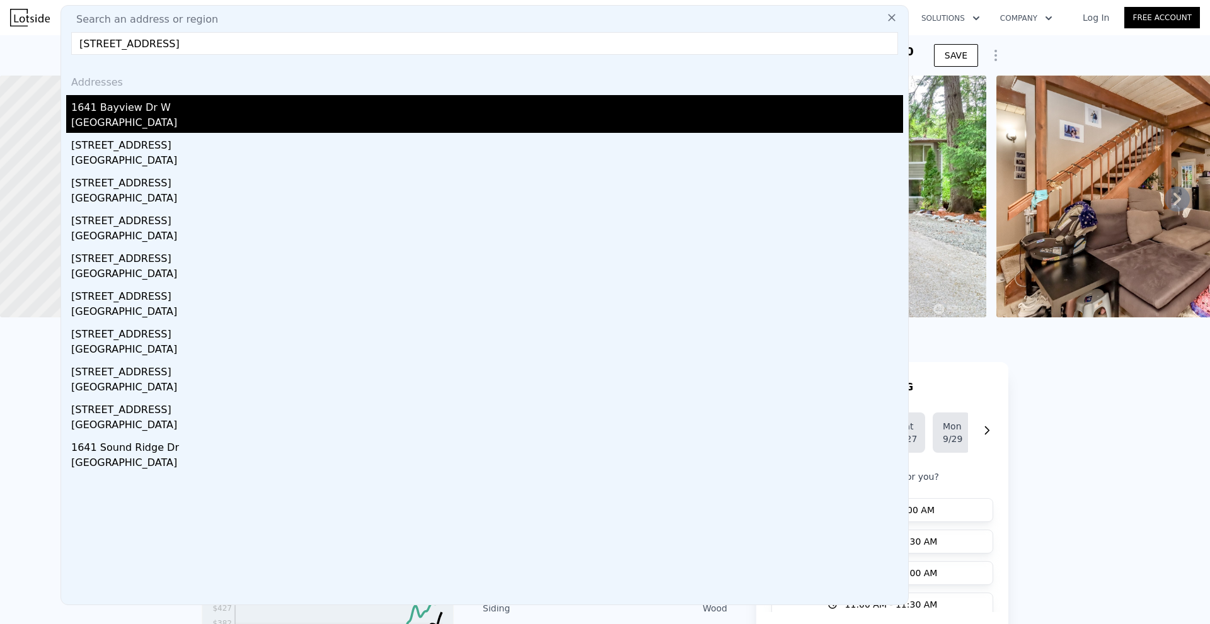
type input "[STREET_ADDRESS]"
click at [117, 100] on div "1641 Bayview Dr W" at bounding box center [487, 105] width 832 height 20
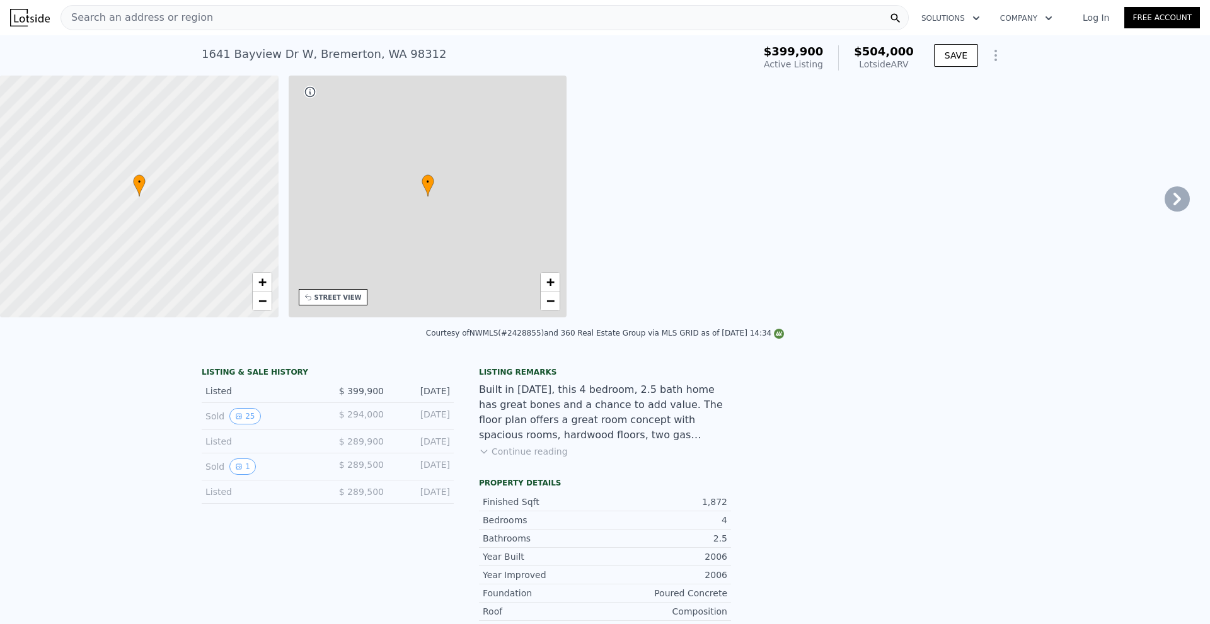
type input "2"
type input "1"
type input "1530"
type input "2380"
type input "3049"
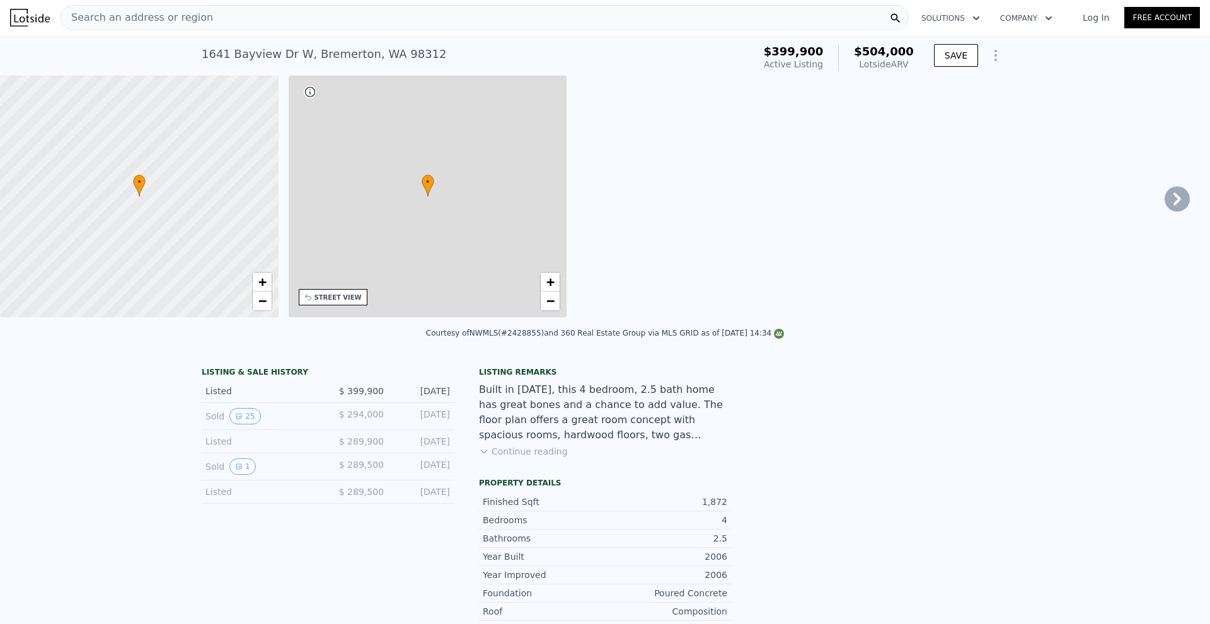
type input "8276"
type input "$ 504,000"
type input "4"
type input "$ 45,168"
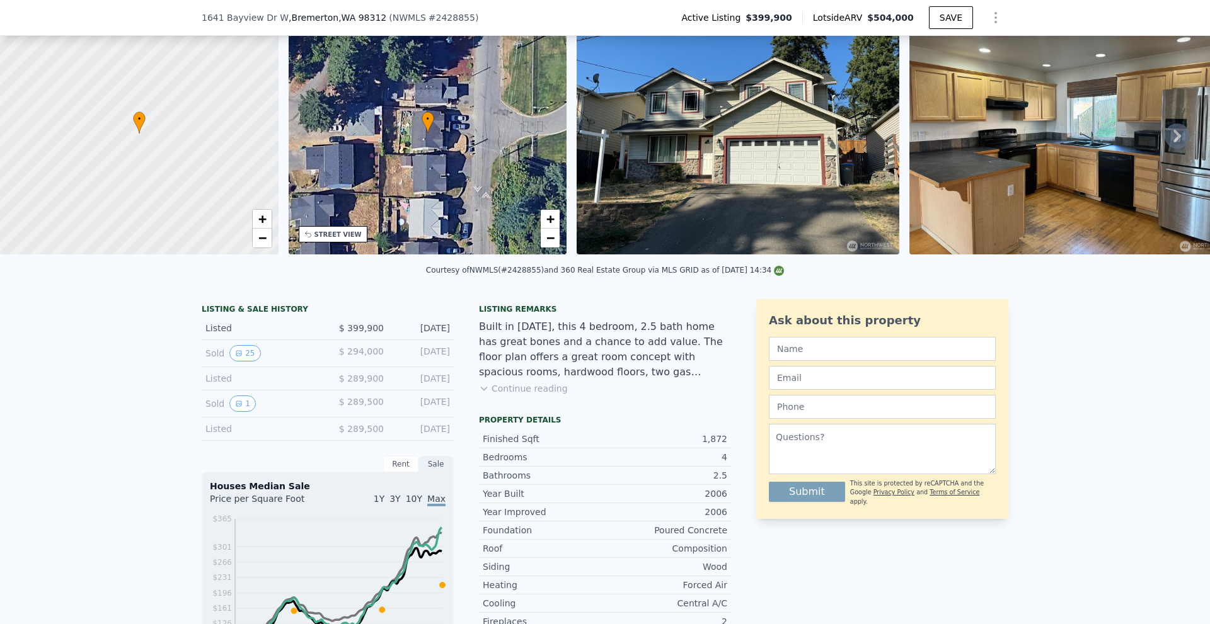
scroll to position [122, 0]
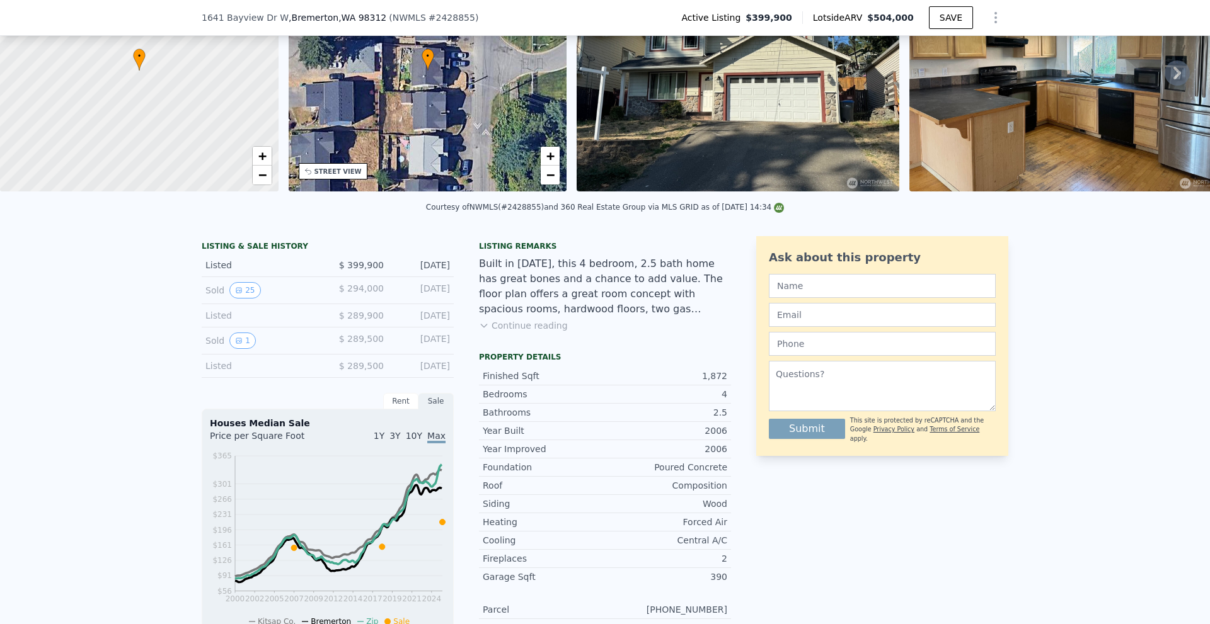
click at [479, 331] on icon at bounding box center [484, 326] width 10 height 10
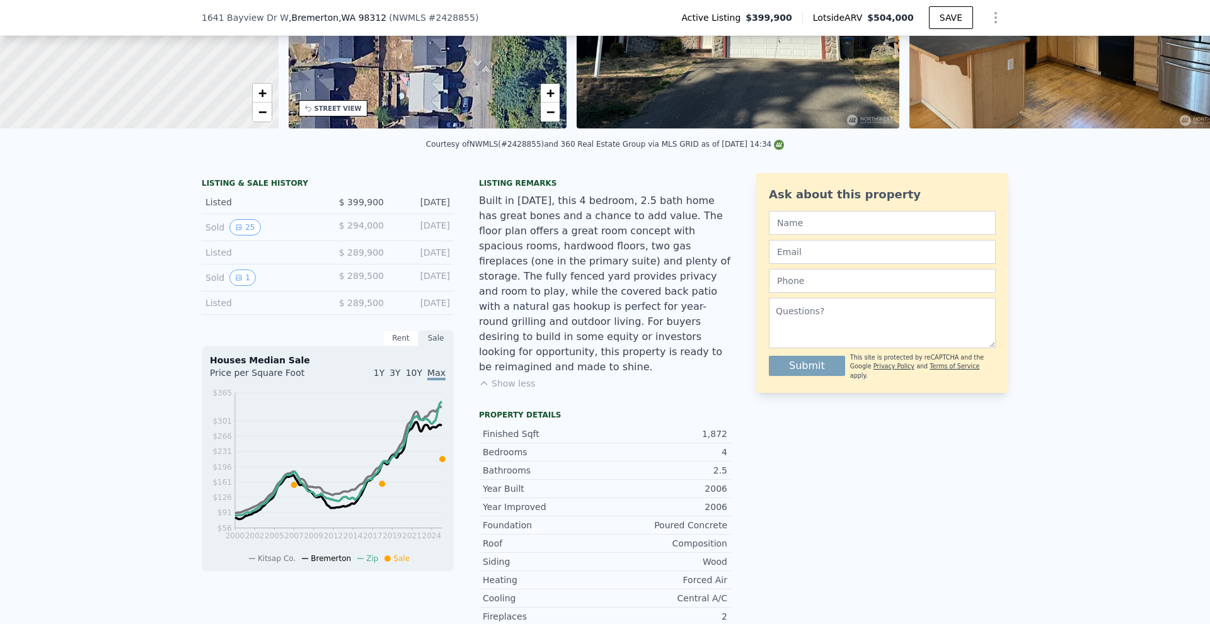
scroll to position [248, 0]
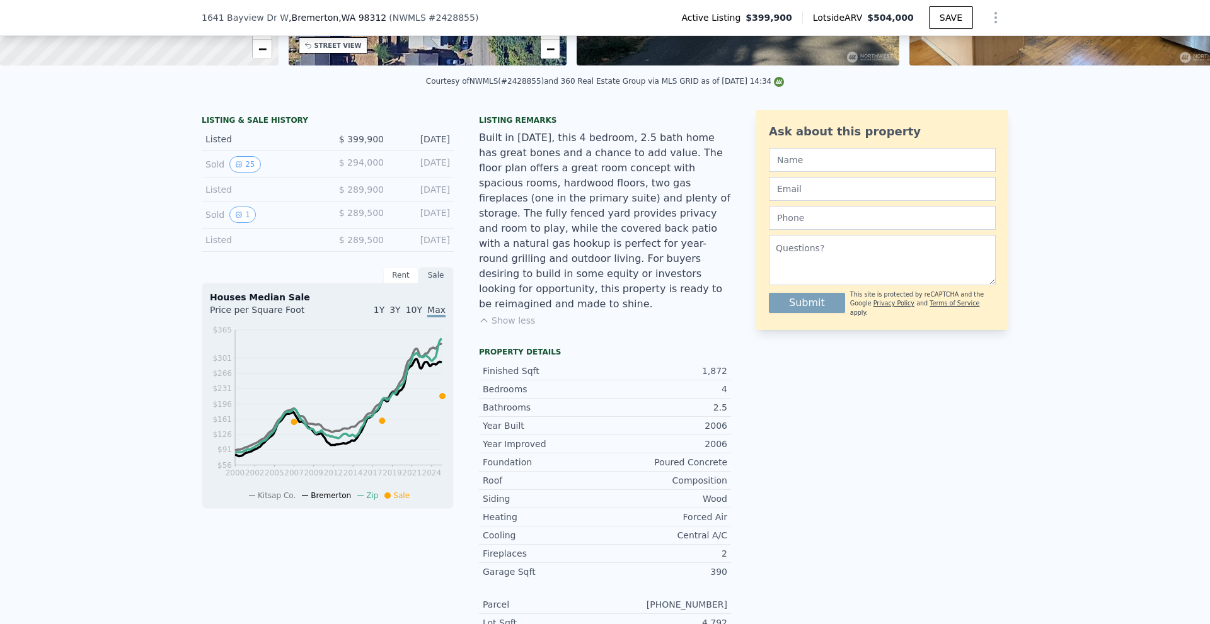
click at [117, 403] on div "LISTING & SALE HISTORY Listed $ 399,900 [DATE] Sold 25 $ 294,000 [DATE] Listed …" at bounding box center [605, 586] width 1210 height 973
click at [235, 168] on icon "View historical data" at bounding box center [239, 165] width 8 height 8
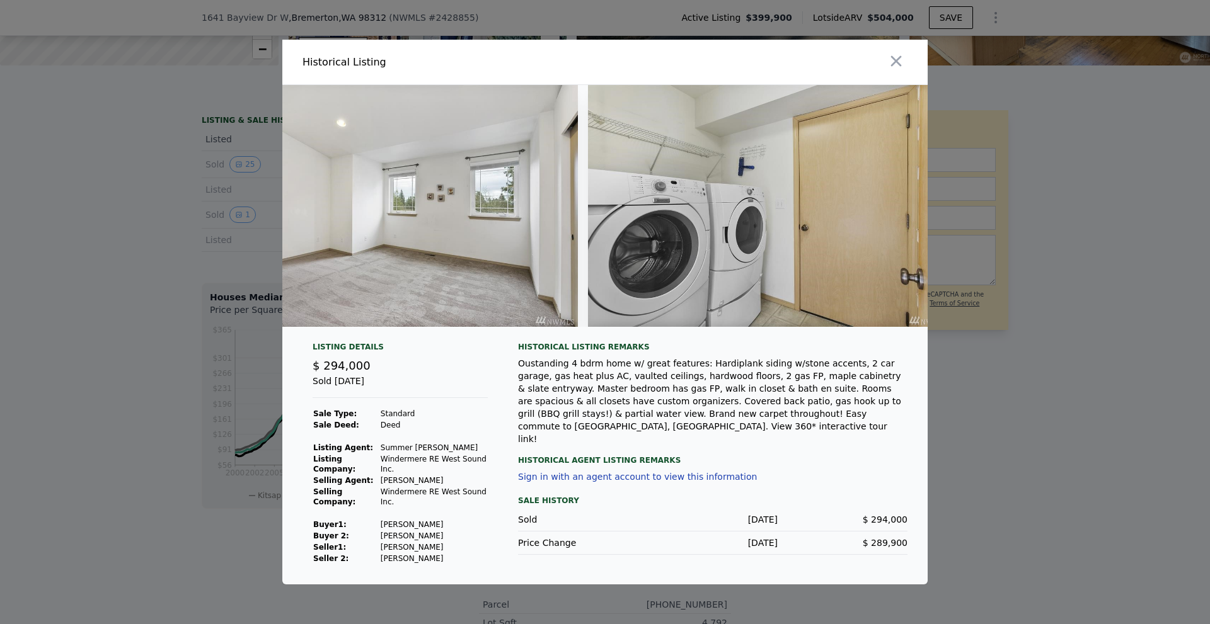
scroll to position [0, 8706]
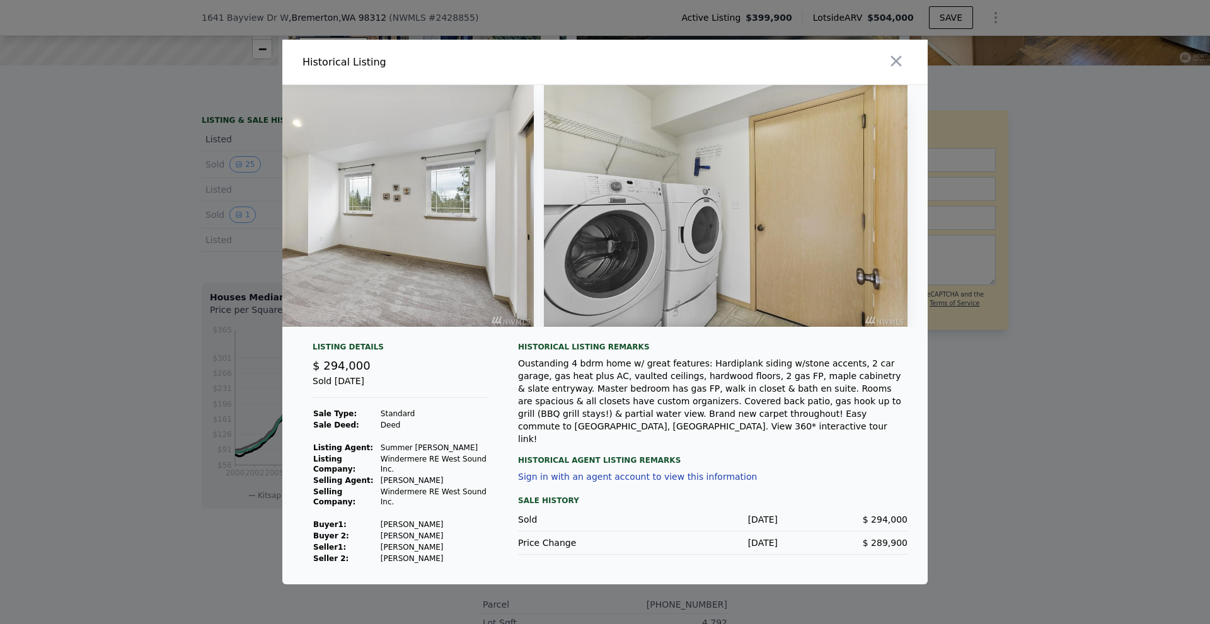
click at [494, 420] on div "Listing Details $ 294,000 Sold [DATE] Sale Type: Standard Sale Deed: Deed Listi…" at bounding box center [399, 453] width 195 height 222
click at [897, 56] on icon "button" at bounding box center [896, 61] width 11 height 11
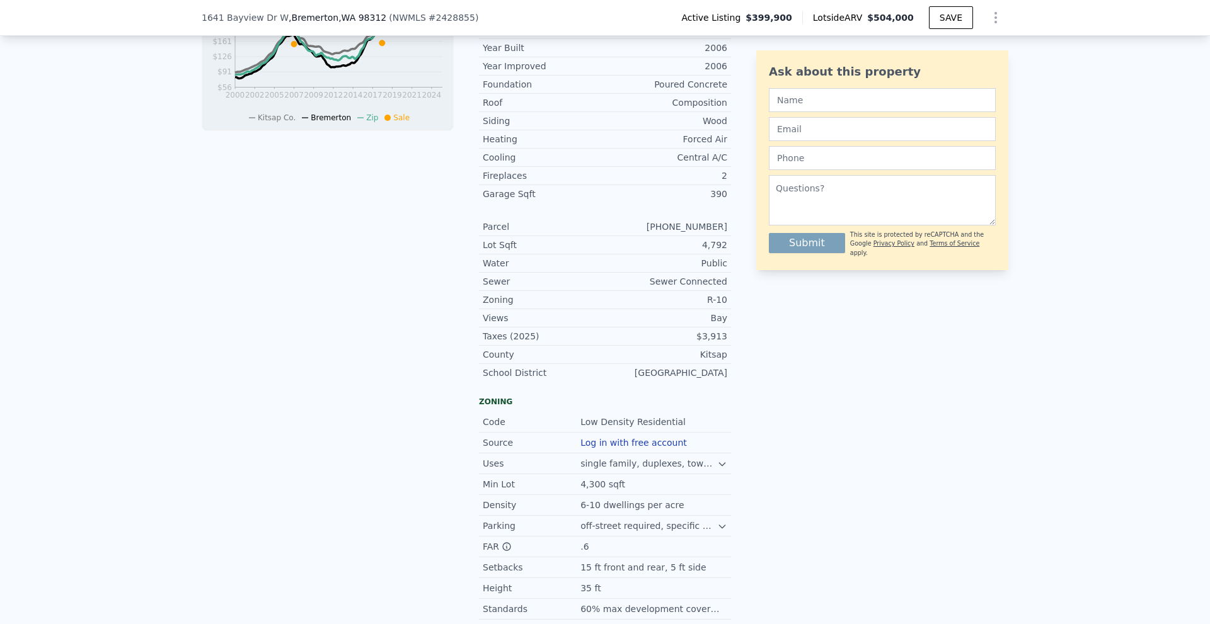
scroll to position [689, 0]
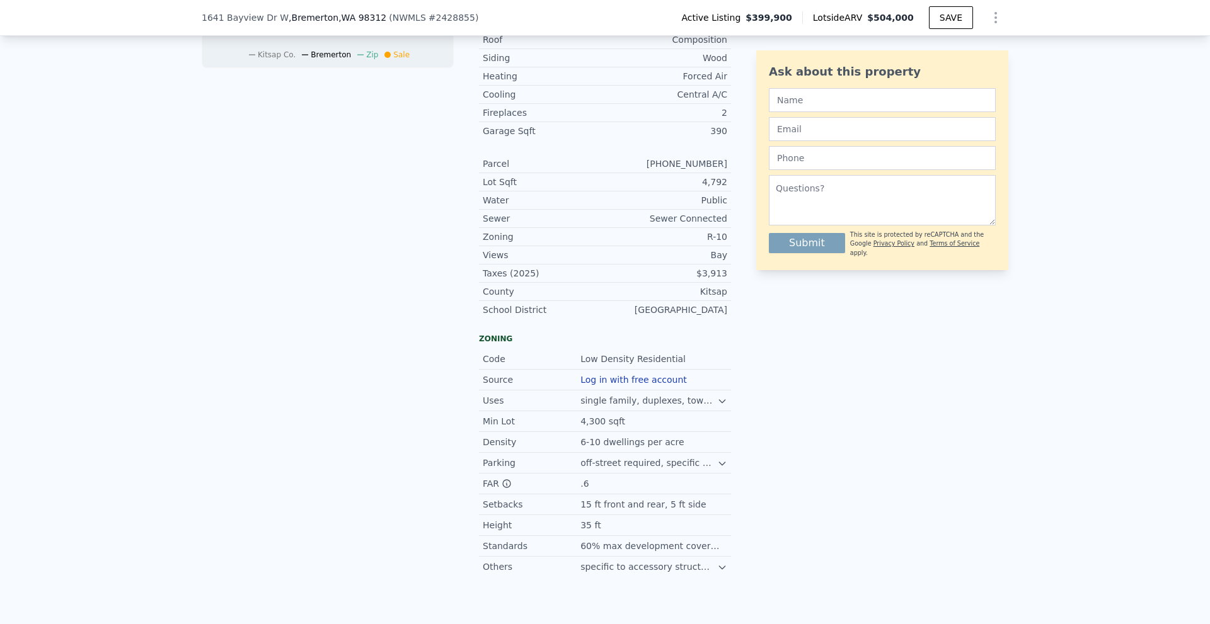
click at [363, 332] on div "LISTING & SALE HISTORY Listed $ 399,900 [DATE] Sold 25 $ 294,000 [DATE] Listed …" at bounding box center [328, 123] width 252 height 908
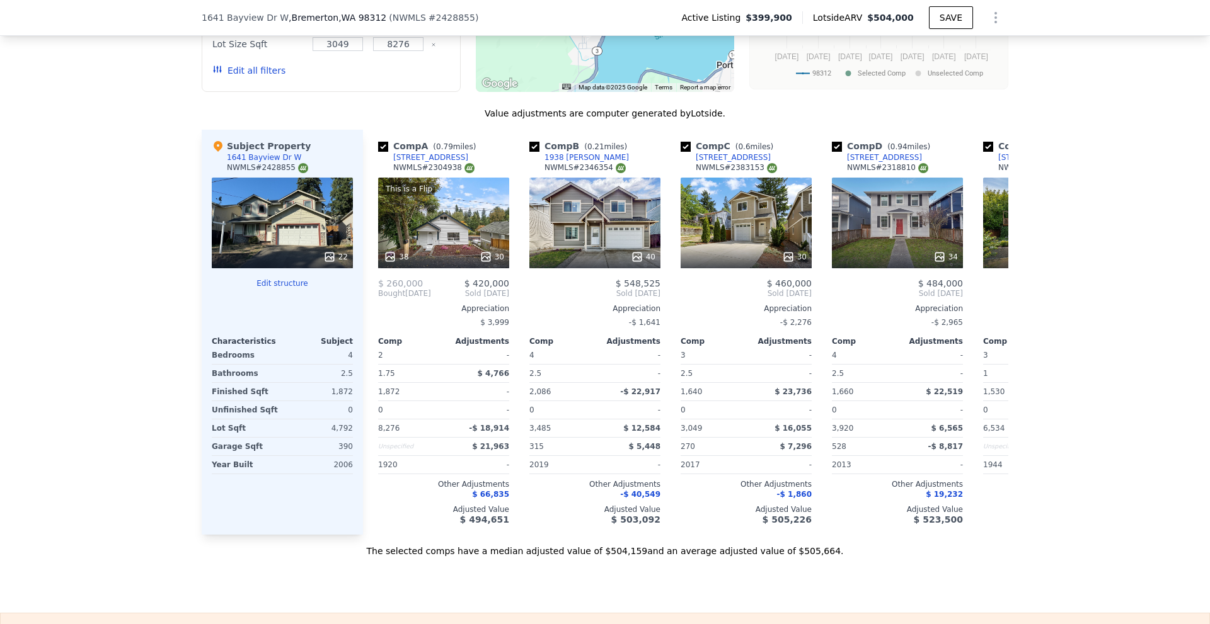
scroll to position [1571, 0]
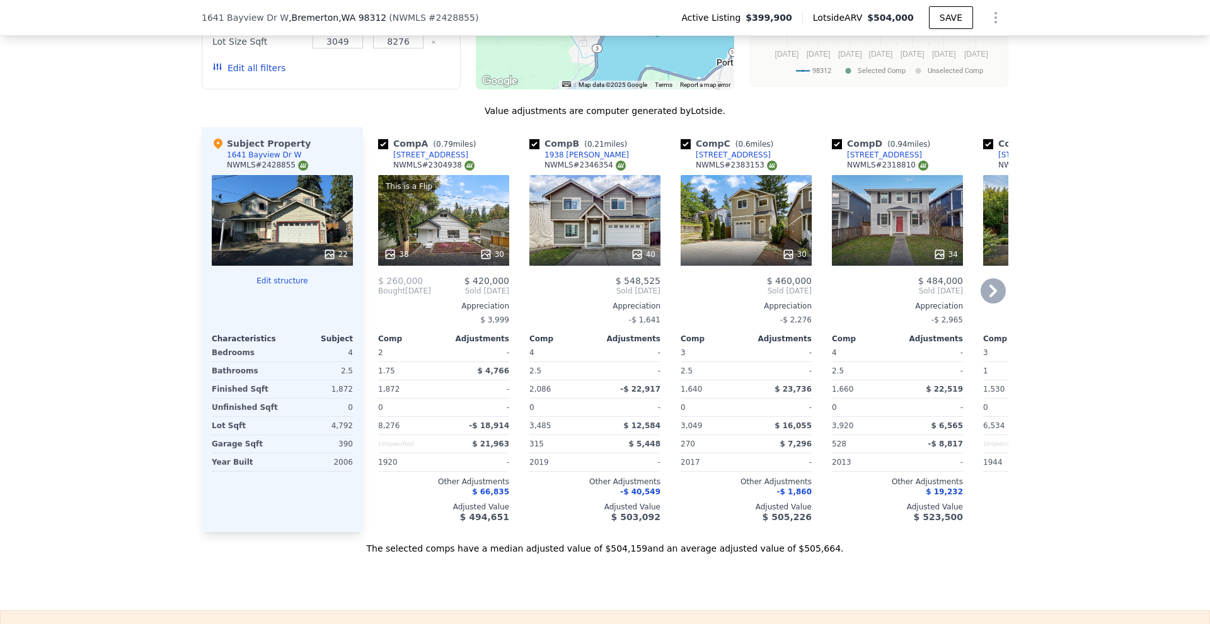
click at [380, 139] on input "checkbox" at bounding box center [383, 144] width 10 height 10
checkbox input "false"
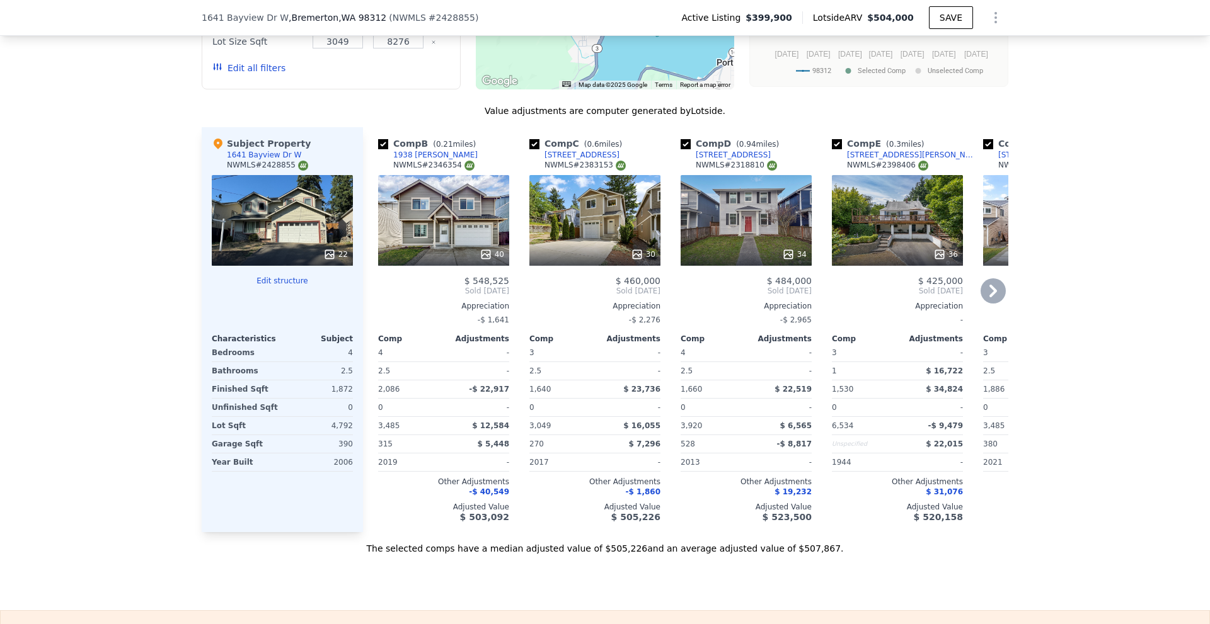
click at [993, 278] on icon at bounding box center [992, 290] width 25 height 25
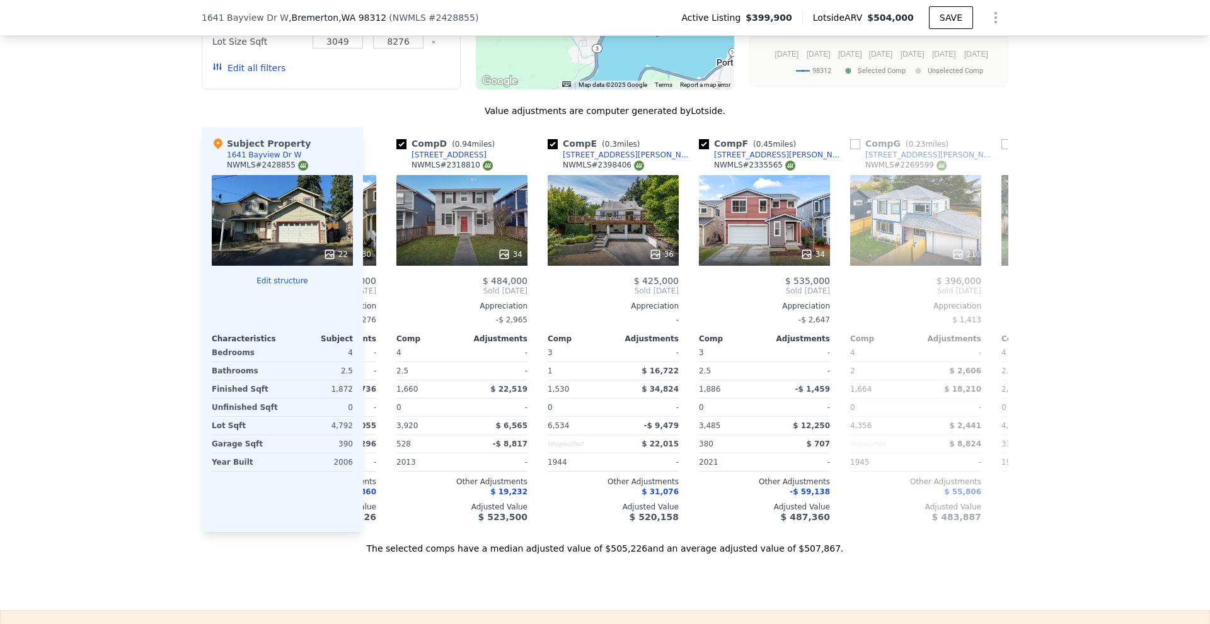
scroll to position [0, 302]
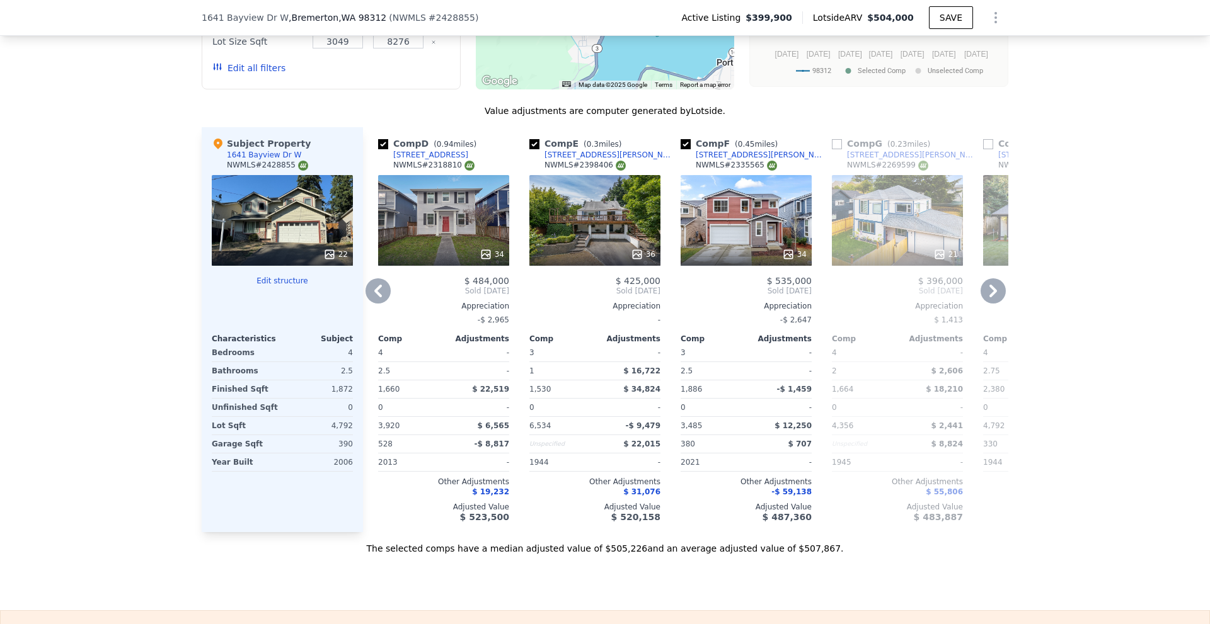
click at [989, 285] on icon at bounding box center [993, 291] width 8 height 13
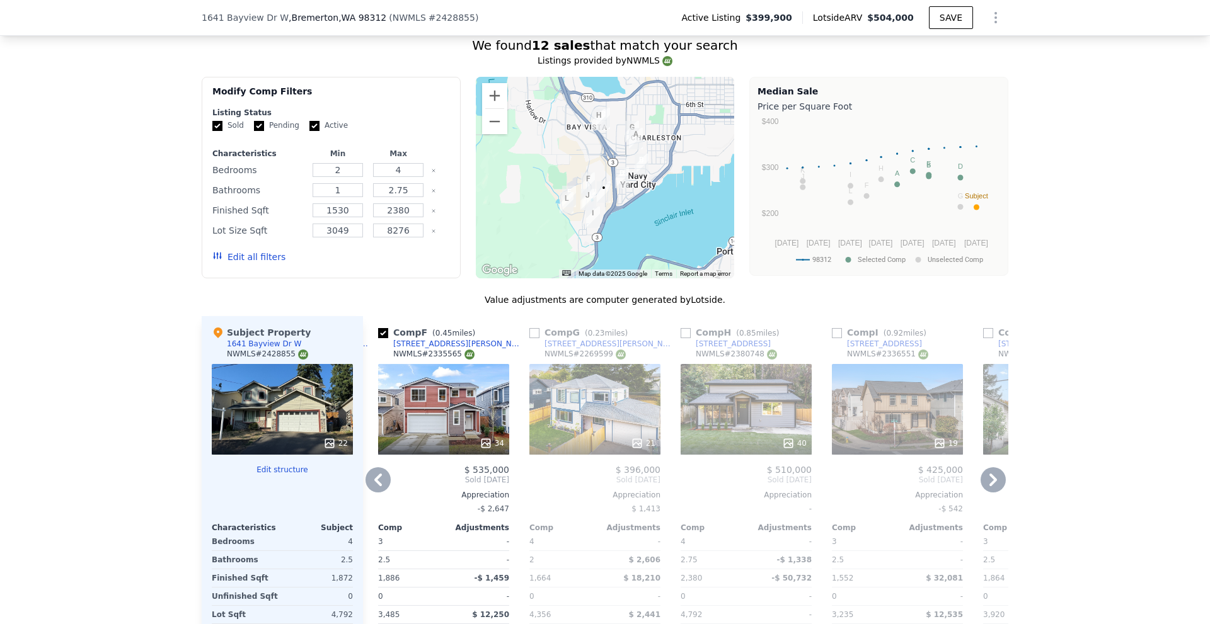
scroll to position [1634, 0]
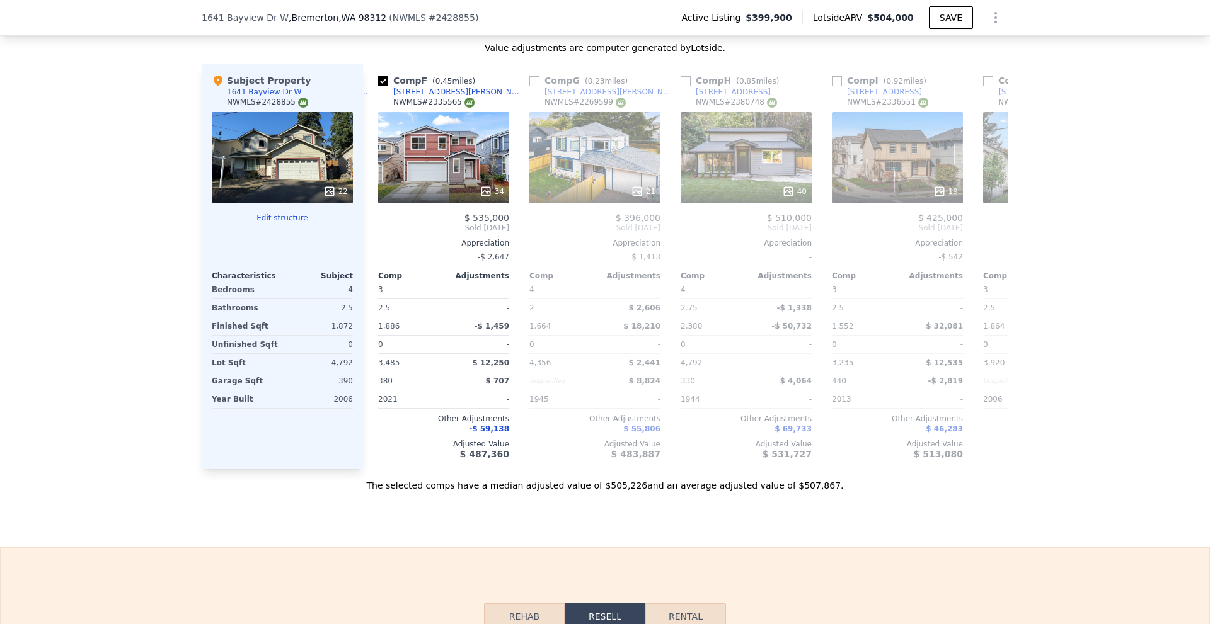
click at [370, 215] on icon at bounding box center [377, 227] width 25 height 25
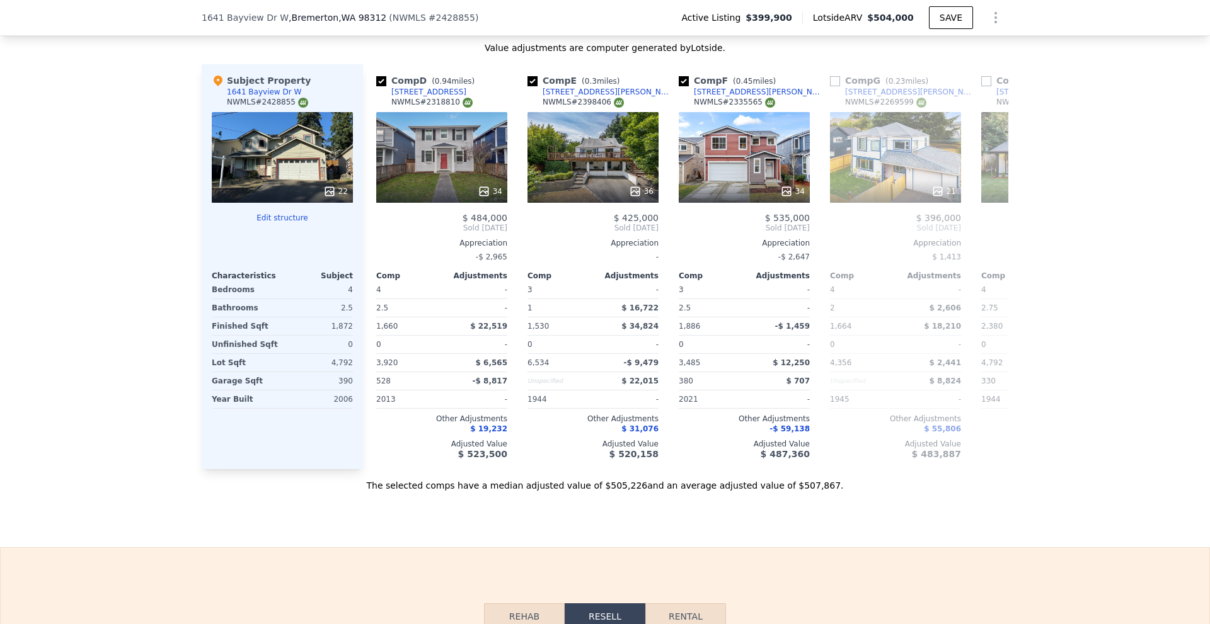
scroll to position [0, 302]
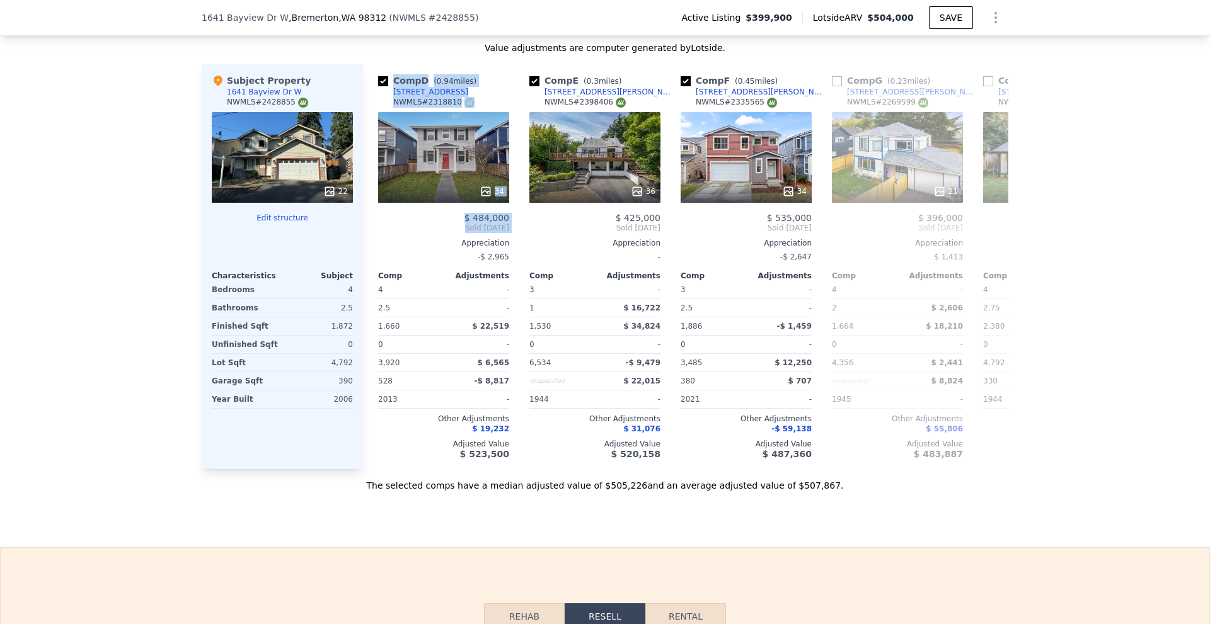
click at [375, 218] on div "Comp B ( 0.21 miles) 1938 [PERSON_NAME] NWMLS # 2346354 40 $ 548,525 Sold [DATE…" at bounding box center [685, 266] width 645 height 405
click at [372, 215] on icon at bounding box center [377, 227] width 25 height 25
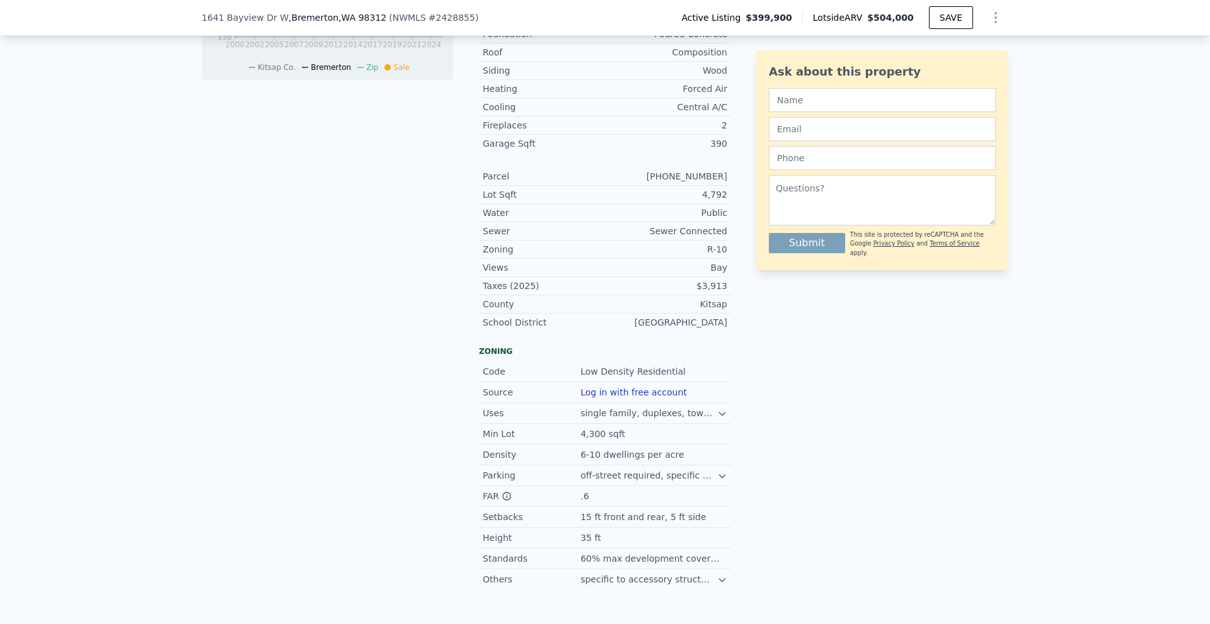
scroll to position [689, 0]
